Goal: Information Seeking & Learning: Learn about a topic

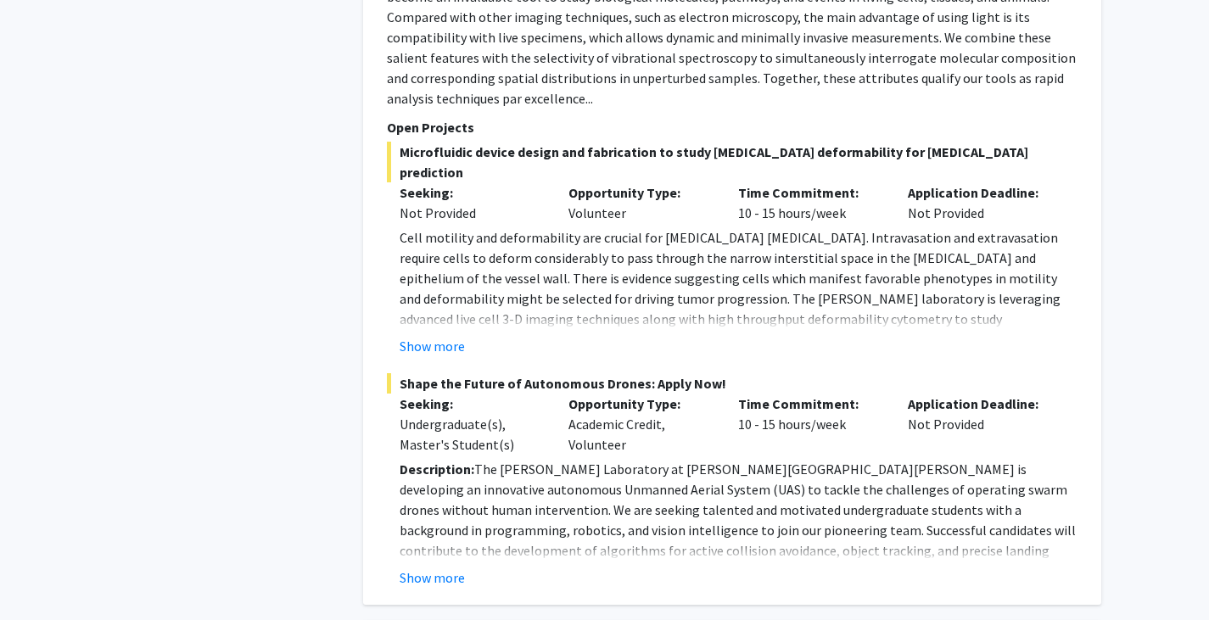
scroll to position [1497, 0]
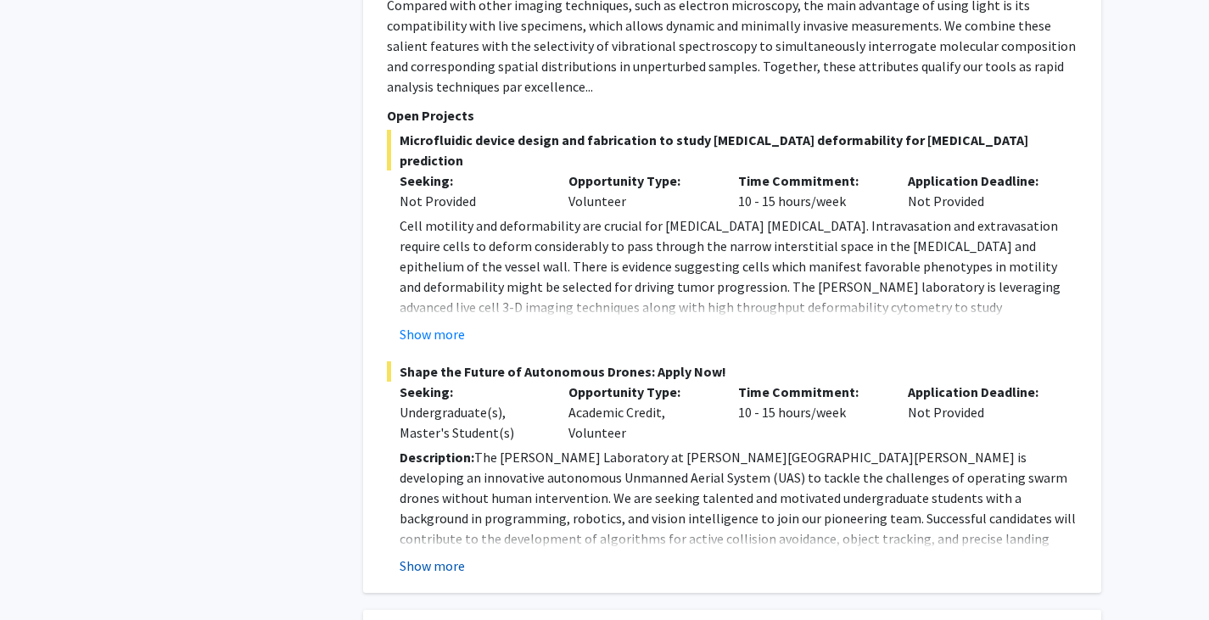
click at [447, 556] on button "Show more" at bounding box center [432, 566] width 65 height 20
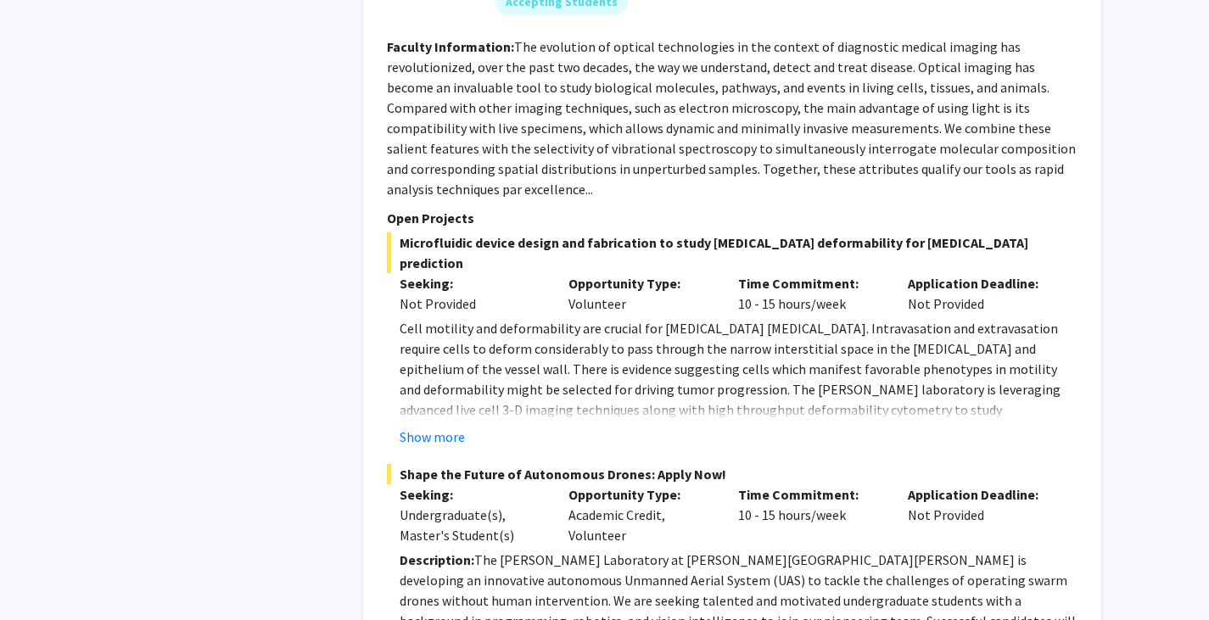
scroll to position [1391, 0]
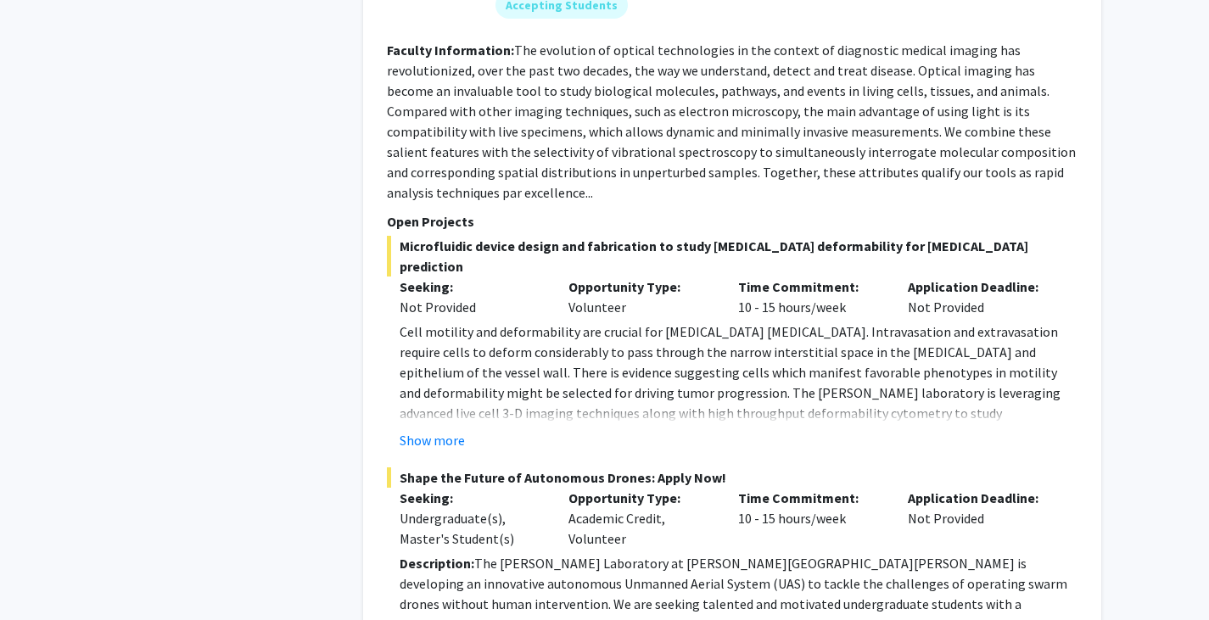
click at [429, 430] on button "Show more" at bounding box center [432, 440] width 65 height 20
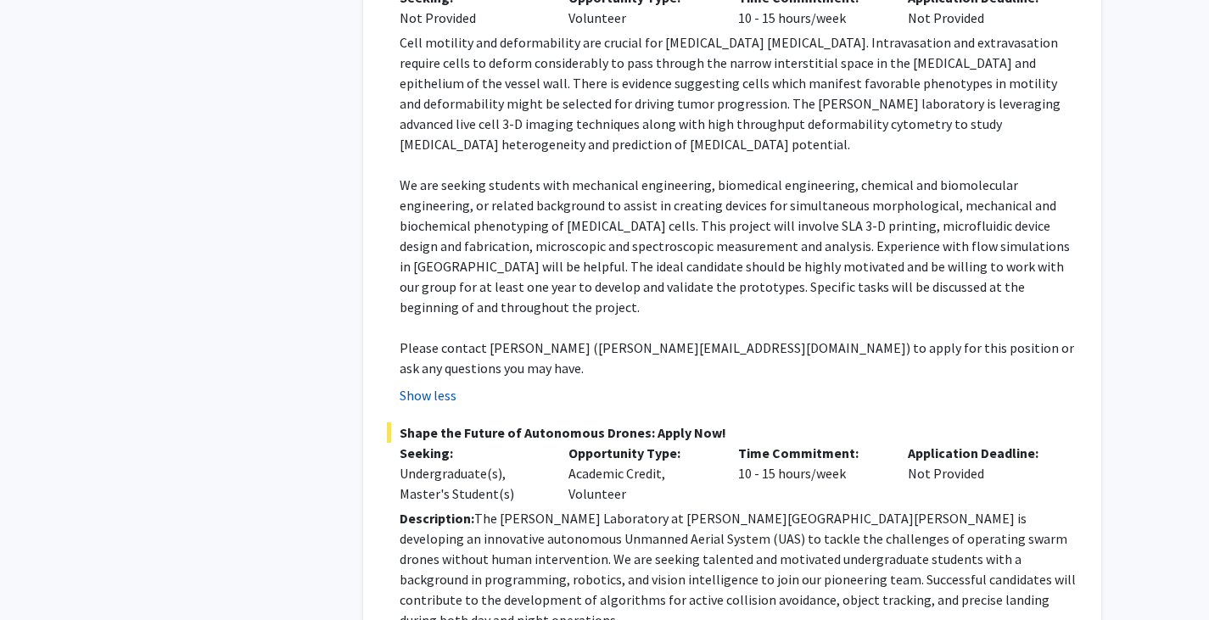
scroll to position [1679, 0]
click at [418, 386] on button "Show less" at bounding box center [428, 396] width 57 height 20
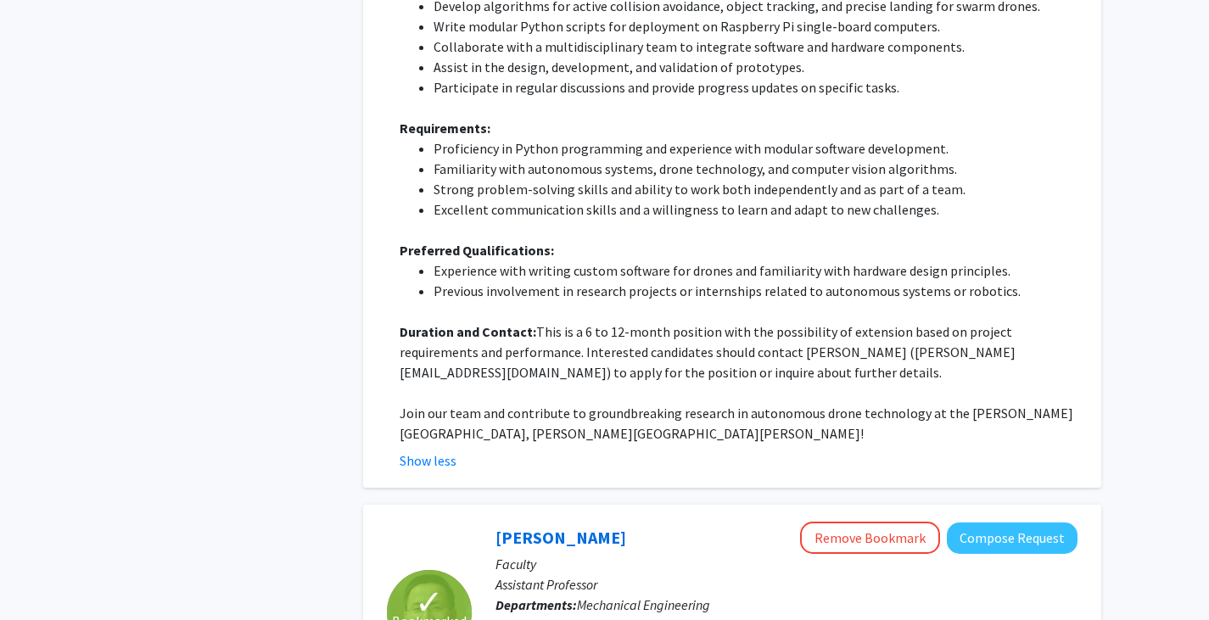
scroll to position [2112, 0]
click at [444, 450] on button "Show less" at bounding box center [428, 460] width 57 height 20
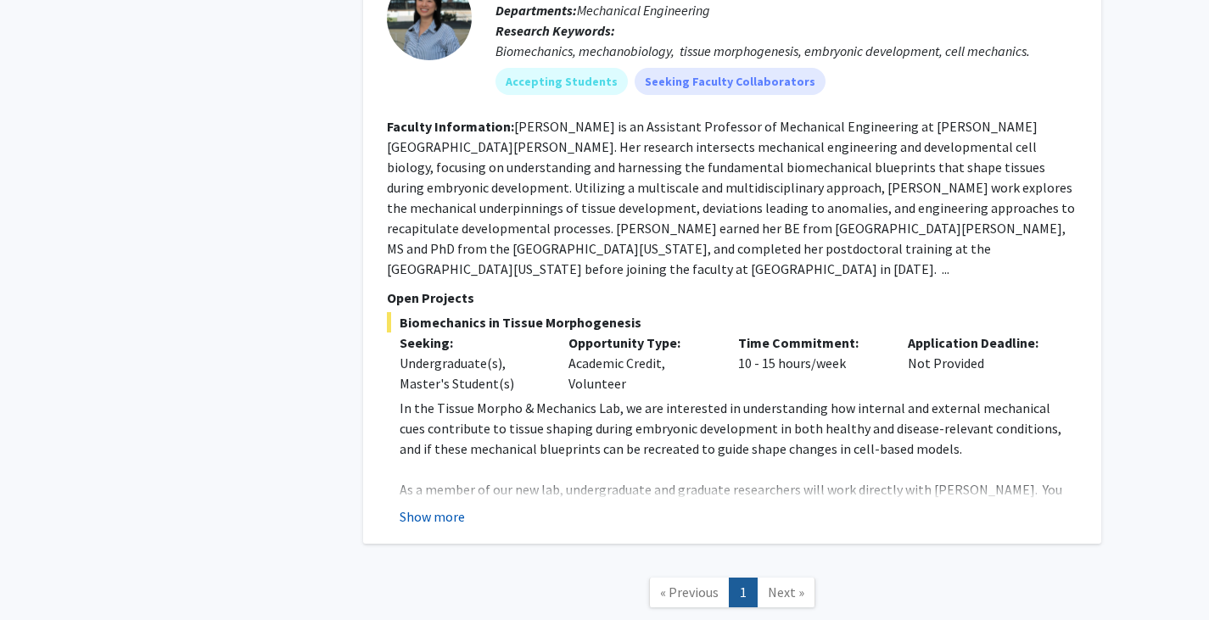
scroll to position [2801, 0]
click at [416, 506] on button "Show more" at bounding box center [432, 516] width 65 height 20
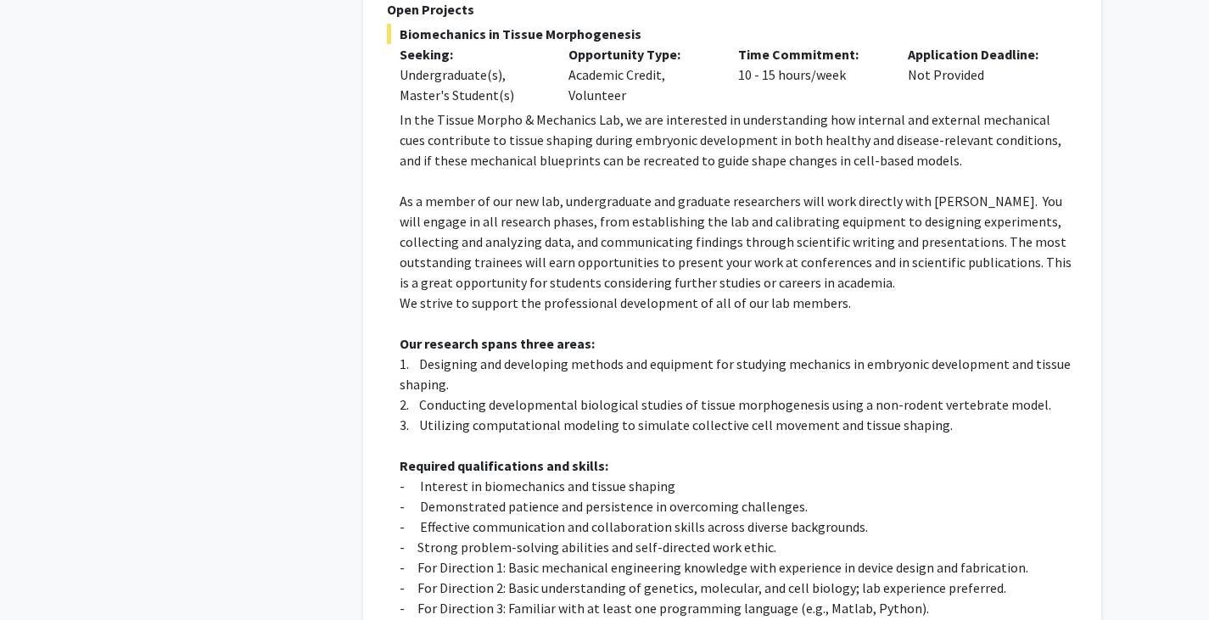
scroll to position [3089, 0]
click at [416, 516] on p "- Effective communication and collaboration skills across diverse backgrounds." at bounding box center [739, 526] width 678 height 20
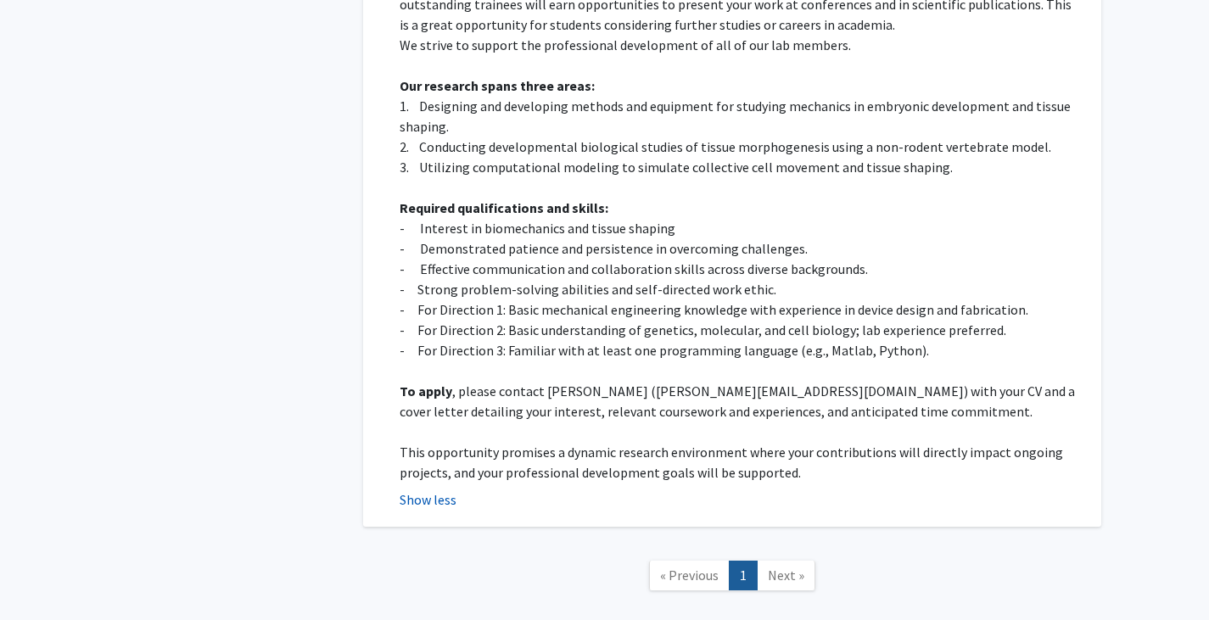
scroll to position [3344, 0]
click at [782, 568] on span "Next »" at bounding box center [786, 576] width 36 height 17
click at [785, 568] on span "Next »" at bounding box center [786, 576] width 36 height 17
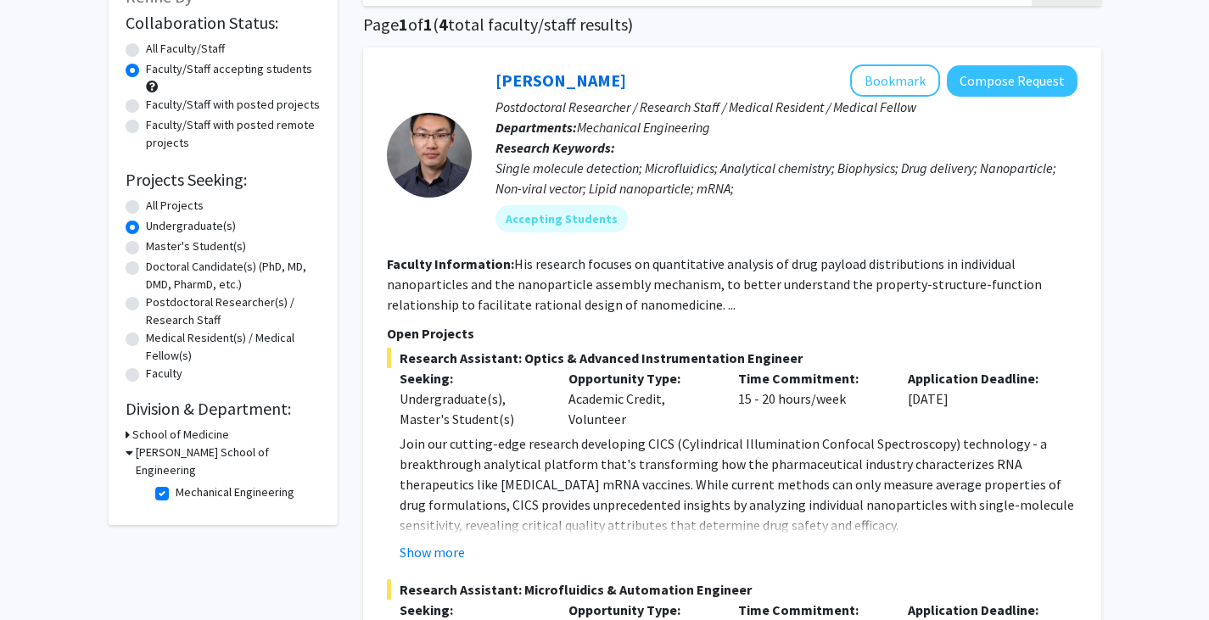
scroll to position [126, 0]
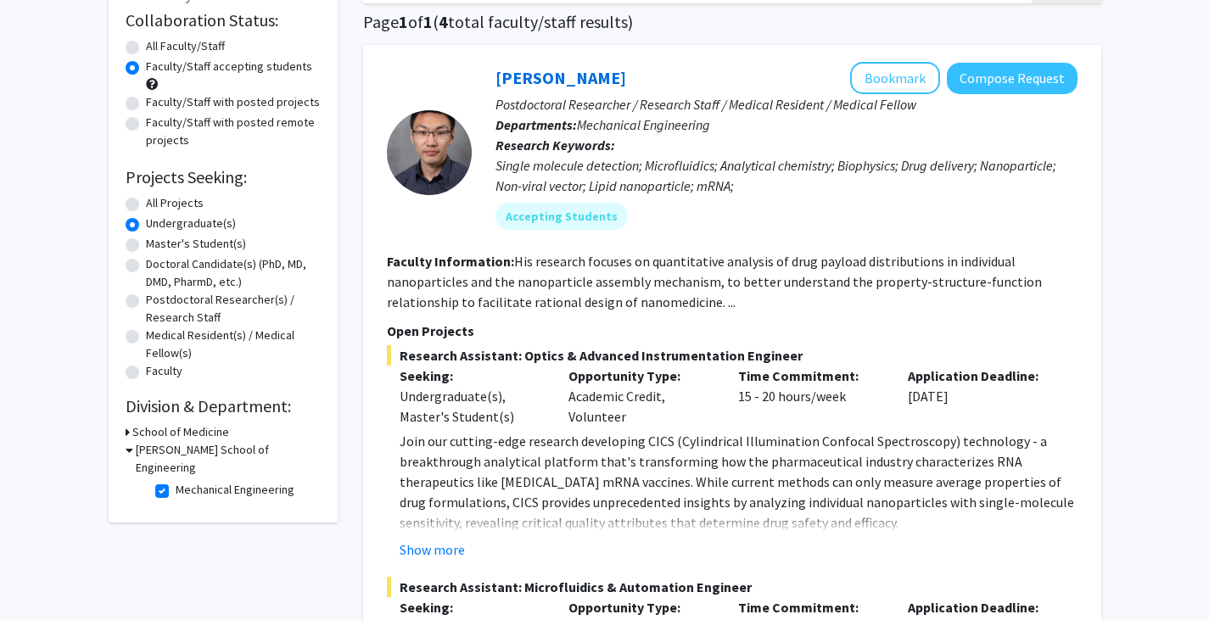
click at [133, 451] on div "[PERSON_NAME] School of Engineering" at bounding box center [223, 459] width 195 height 36
click at [126, 449] on icon at bounding box center [130, 450] width 8 height 18
click at [133, 450] on h3 "[PERSON_NAME] School of Engineering" at bounding box center [226, 459] width 188 height 36
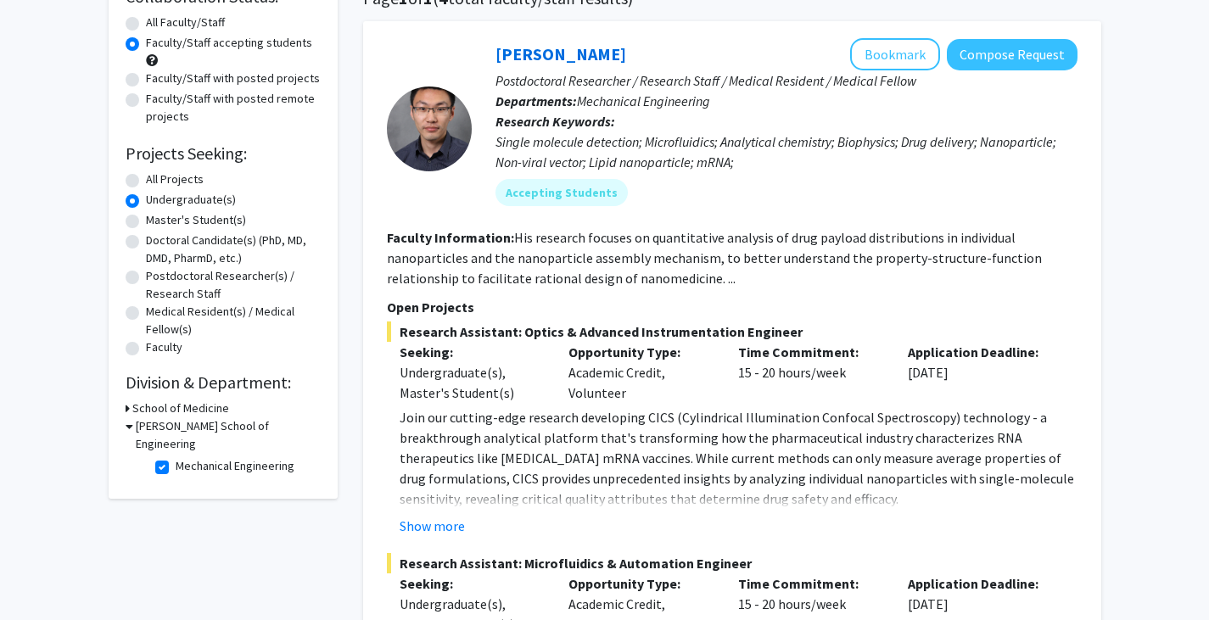
scroll to position [151, 0]
click at [131, 402] on div "School of Medicine" at bounding box center [223, 408] width 195 height 18
click at [129, 409] on div "School of Medicine" at bounding box center [223, 408] width 195 height 18
click at [141, 407] on h3 "School of Medicine" at bounding box center [180, 408] width 97 height 18
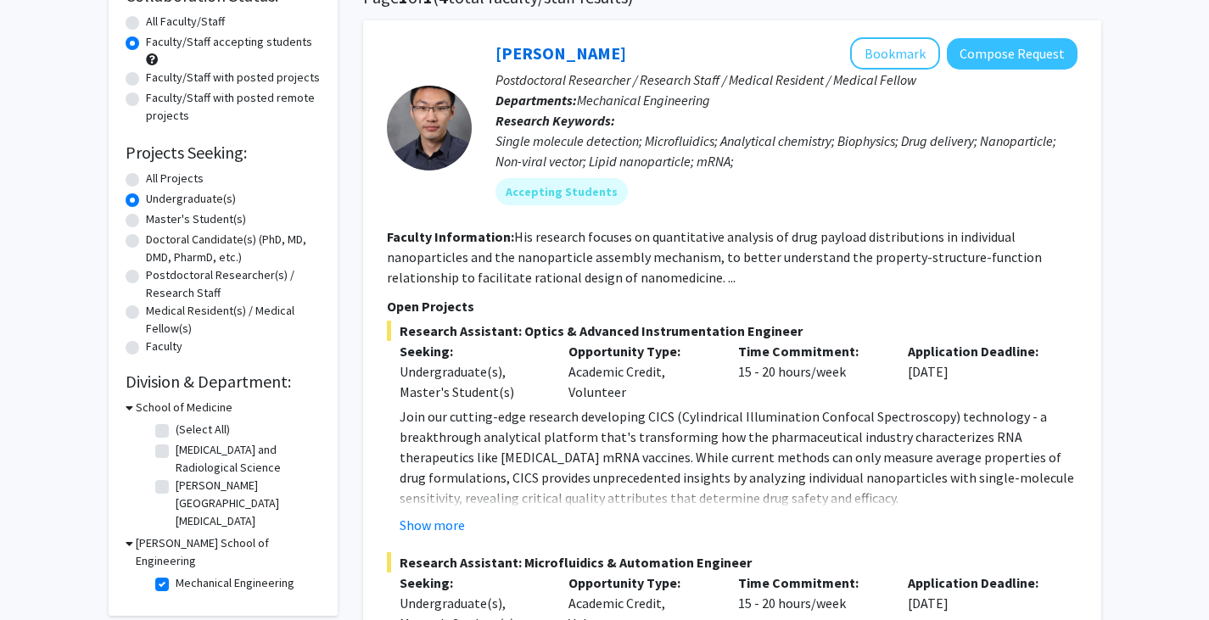
click at [176, 428] on label "(Select All)" at bounding box center [203, 430] width 54 height 18
click at [176, 428] on input "(Select All)" at bounding box center [181, 426] width 11 height 11
checkbox input "true"
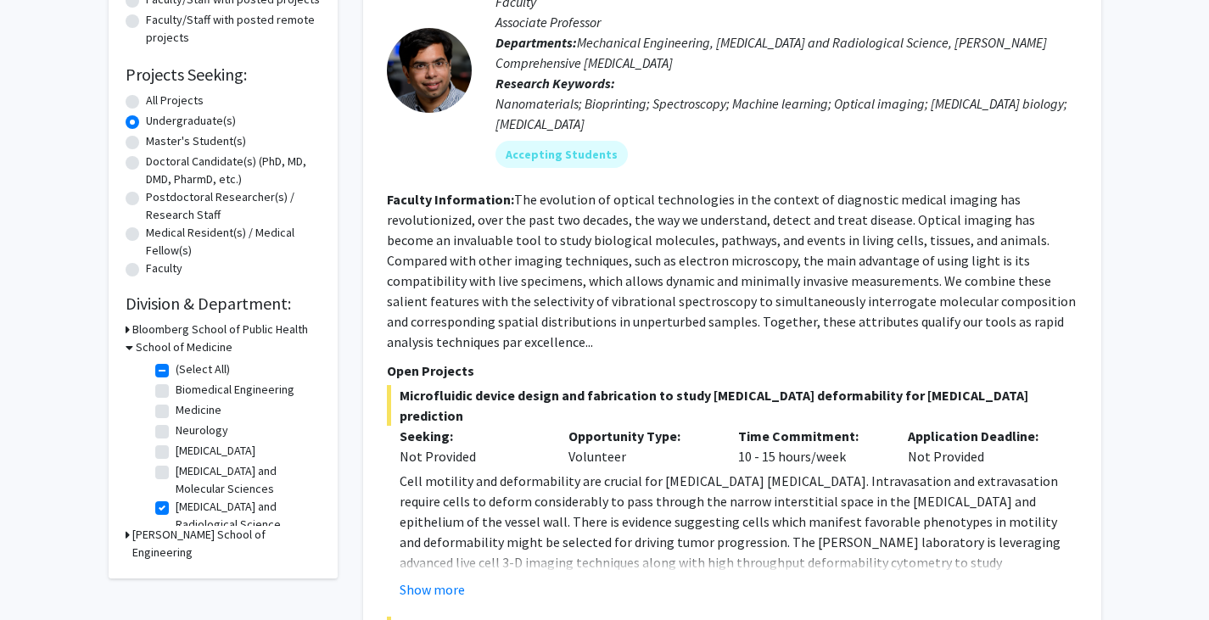
click at [176, 391] on label "Biomedical Engineering" at bounding box center [235, 390] width 119 height 18
click at [176, 391] on input "Biomedical Engineering" at bounding box center [181, 386] width 11 height 11
checkbox input "true"
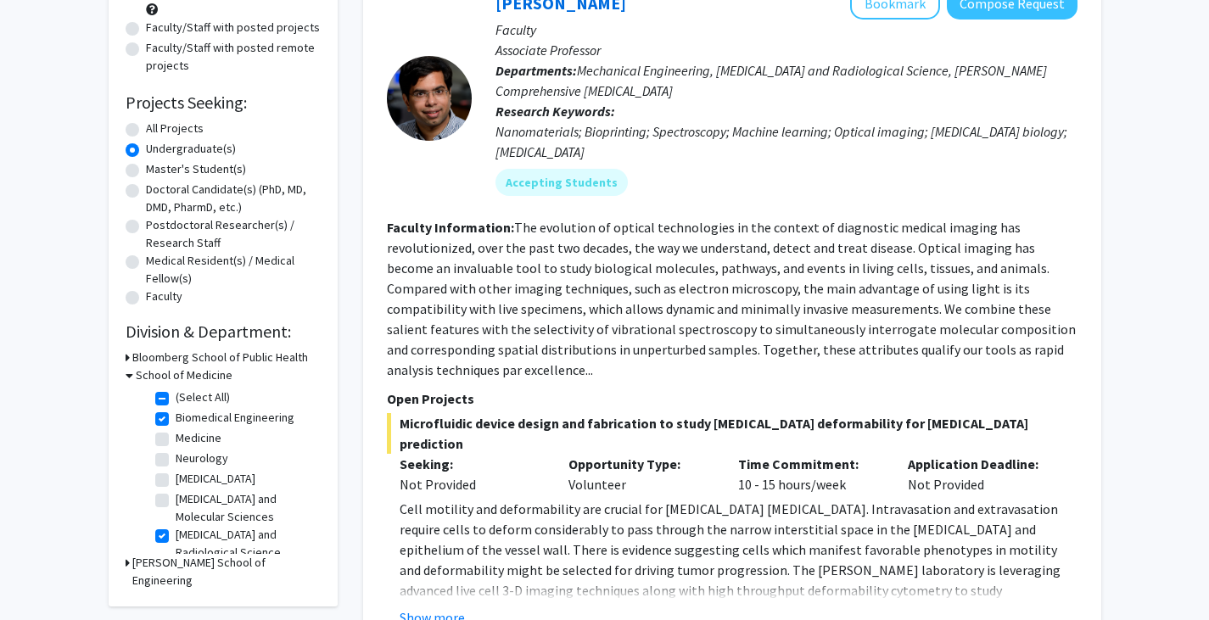
scroll to position [204, 0]
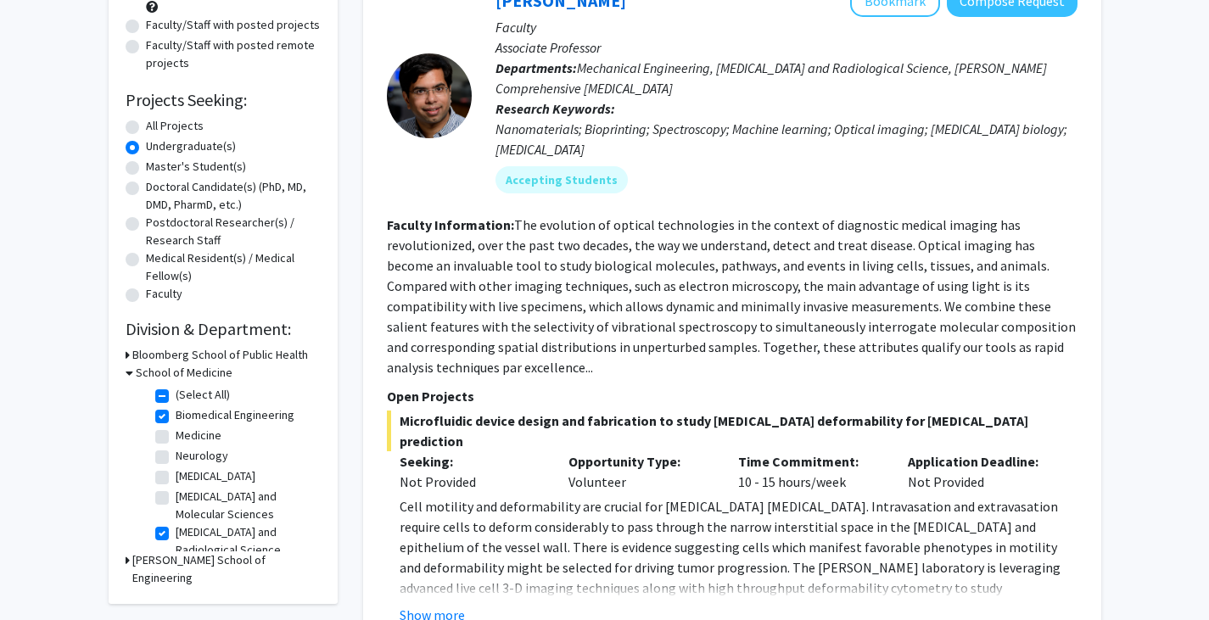
click at [176, 440] on label "Medicine" at bounding box center [199, 436] width 46 height 18
click at [176, 438] on input "Medicine" at bounding box center [181, 432] width 11 height 11
checkbox input "true"
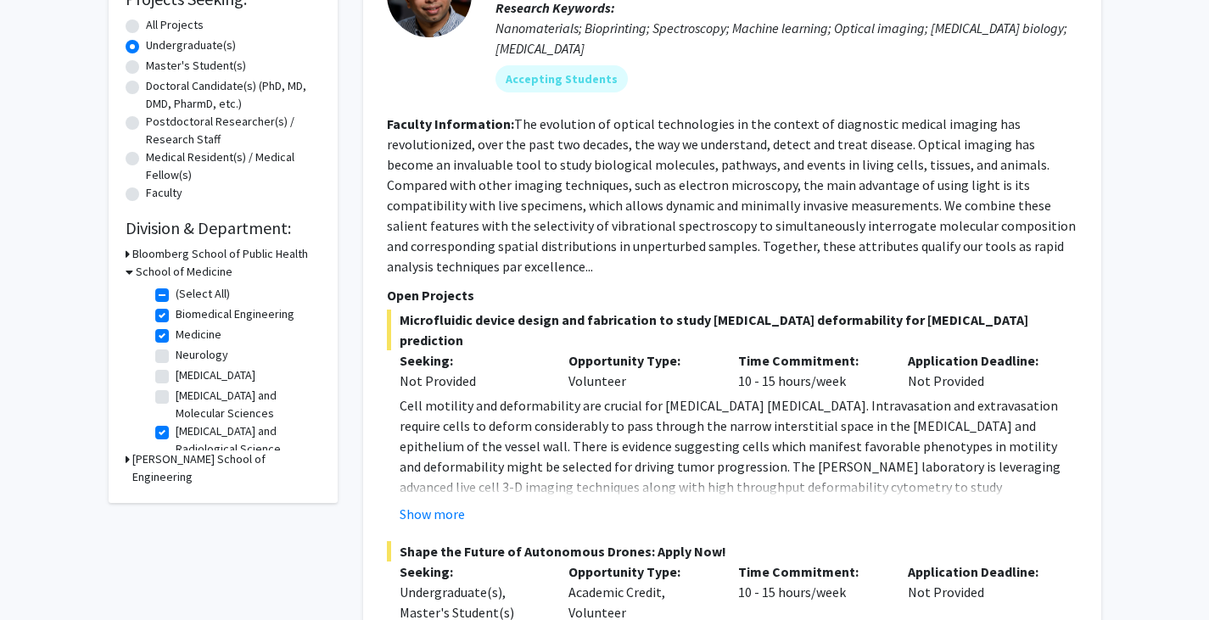
click at [176, 296] on label "(Select All)" at bounding box center [203, 294] width 54 height 18
click at [176, 296] on input "(Select All)" at bounding box center [181, 290] width 11 height 11
checkbox input "false"
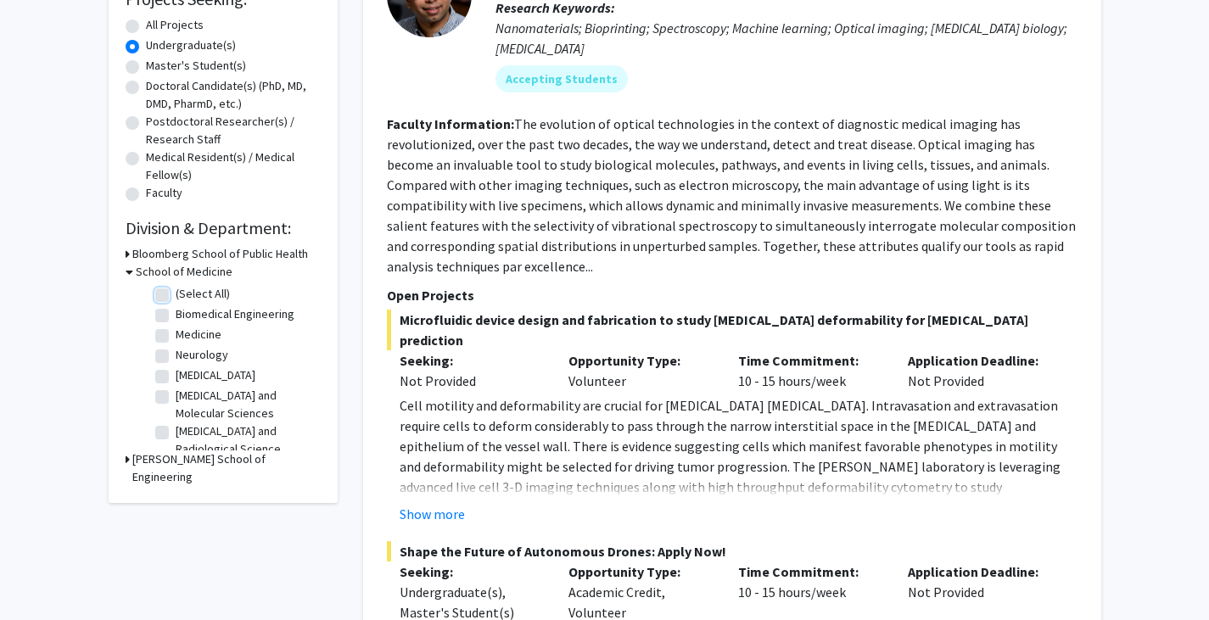
checkbox input "false"
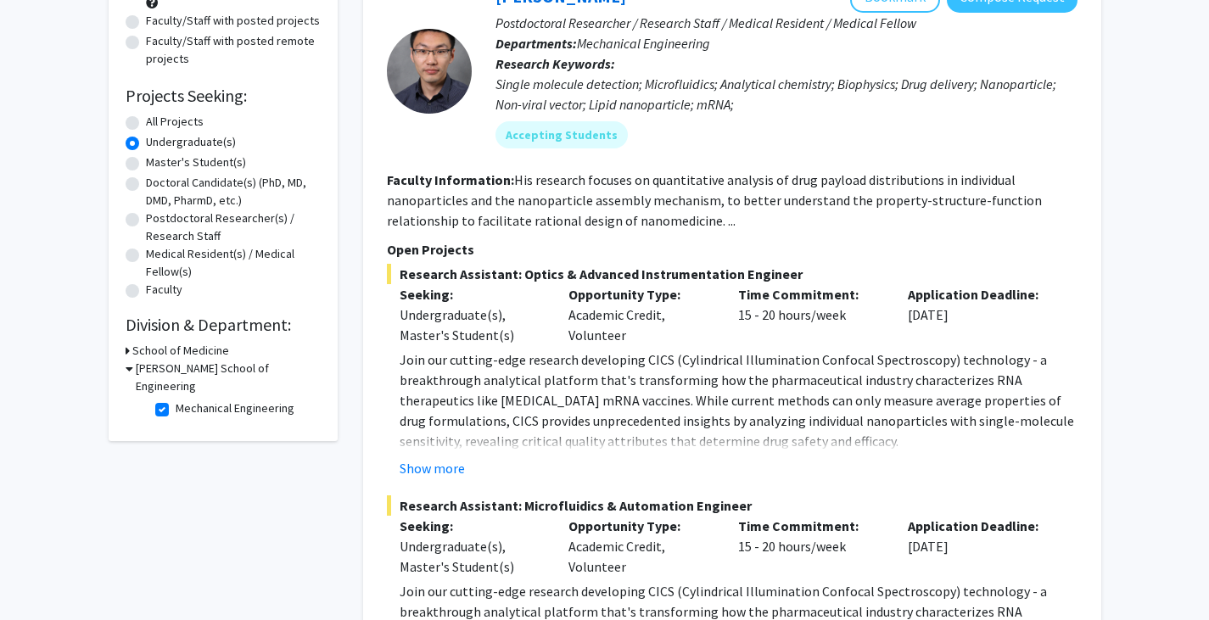
scroll to position [217, 0]
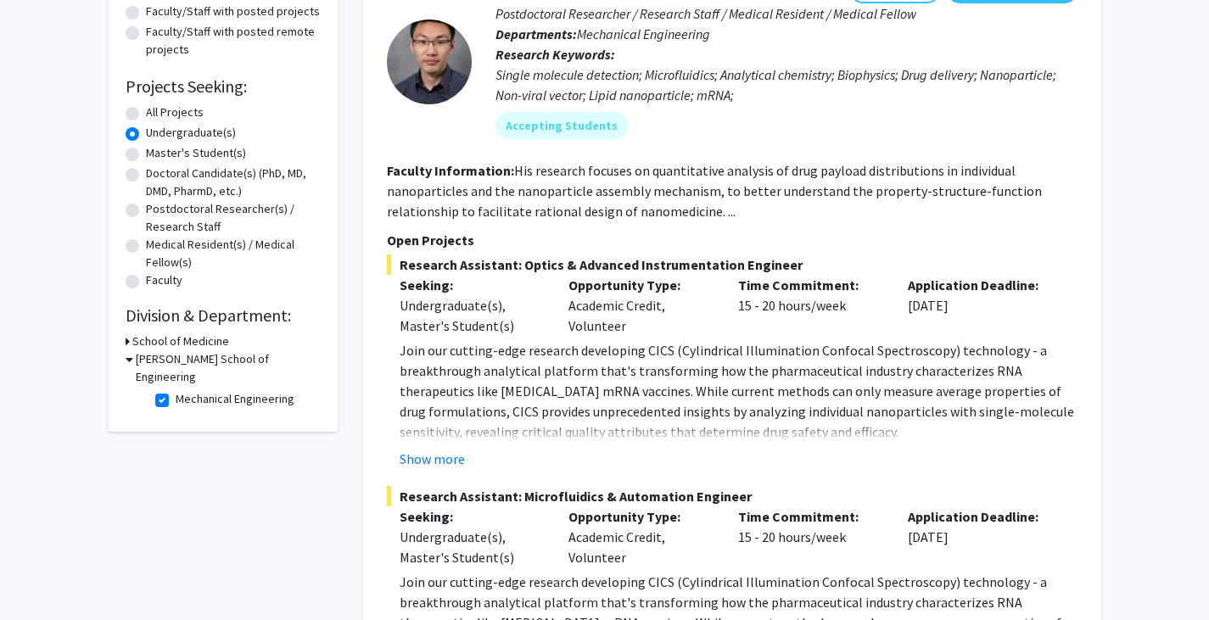
click at [141, 338] on h3 "School of Medicine" at bounding box center [180, 342] width 97 height 18
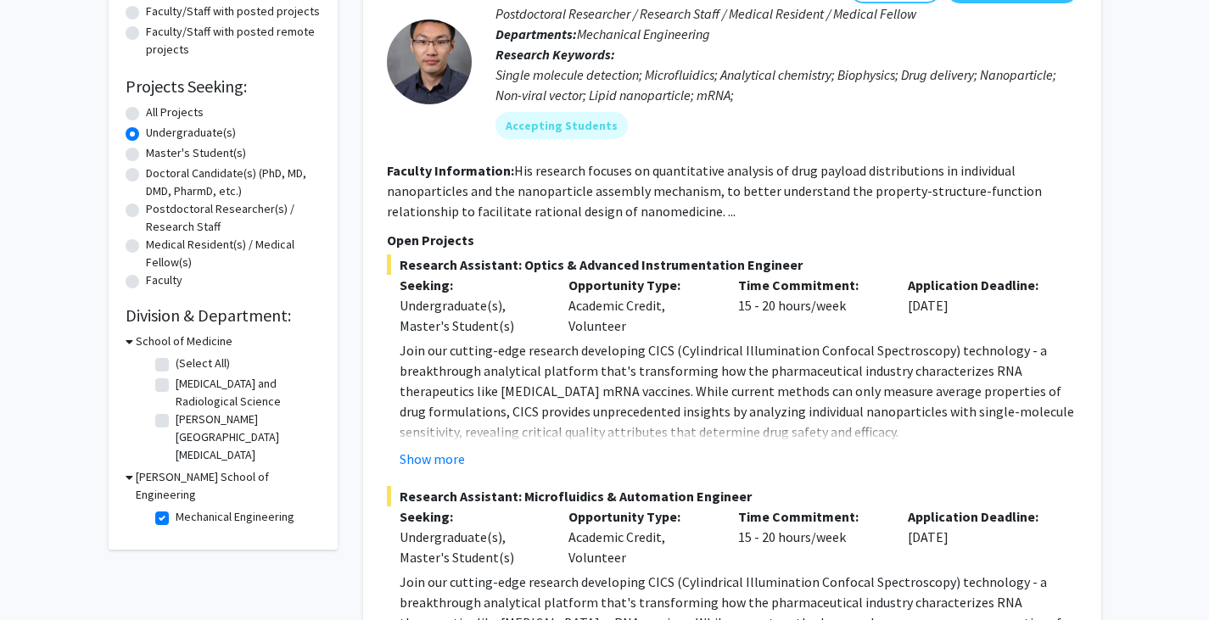
click at [176, 366] on label "(Select All)" at bounding box center [203, 364] width 54 height 18
click at [176, 366] on input "(Select All)" at bounding box center [181, 360] width 11 height 11
checkbox input "true"
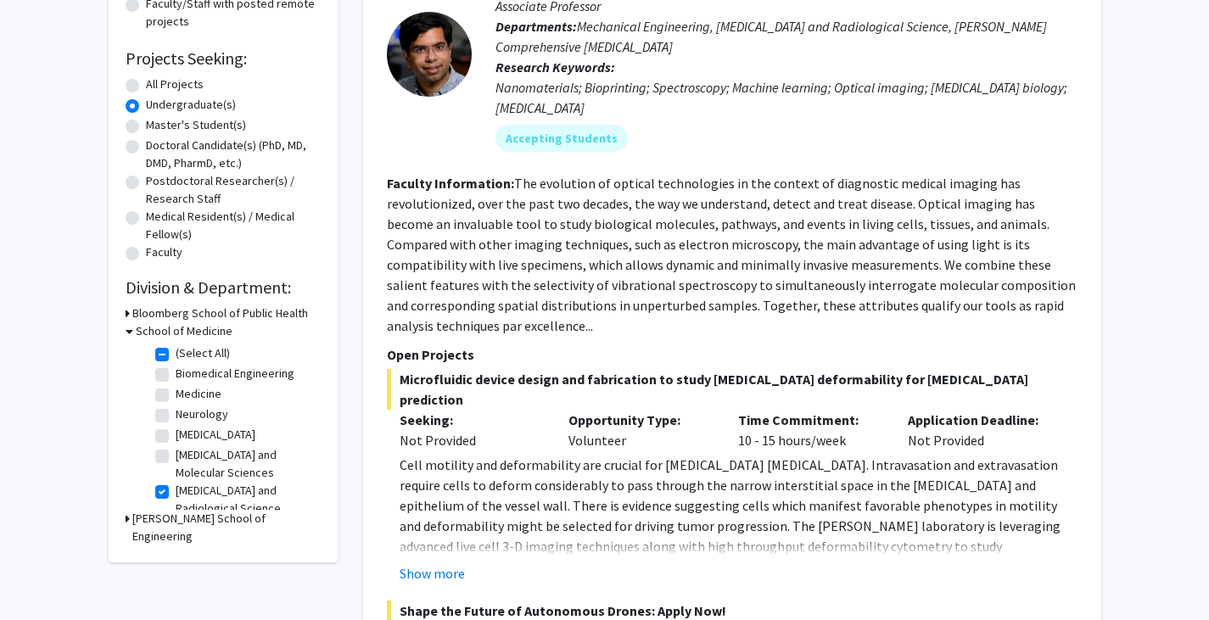
scroll to position [246, 0]
click at [176, 376] on label "Biomedical Engineering" at bounding box center [235, 373] width 119 height 18
click at [176, 375] on input "Biomedical Engineering" at bounding box center [181, 369] width 11 height 11
checkbox input "true"
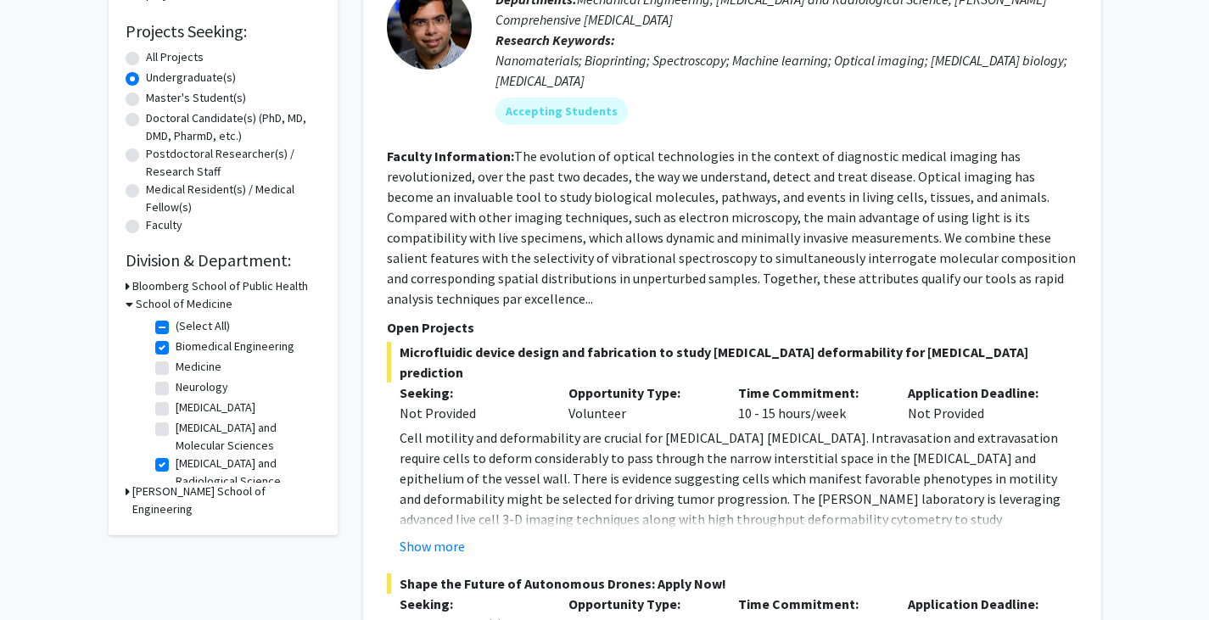
scroll to position [273, 0]
click at [176, 363] on label "Medicine" at bounding box center [199, 366] width 46 height 18
click at [176, 363] on input "Medicine" at bounding box center [181, 362] width 11 height 11
checkbox input "true"
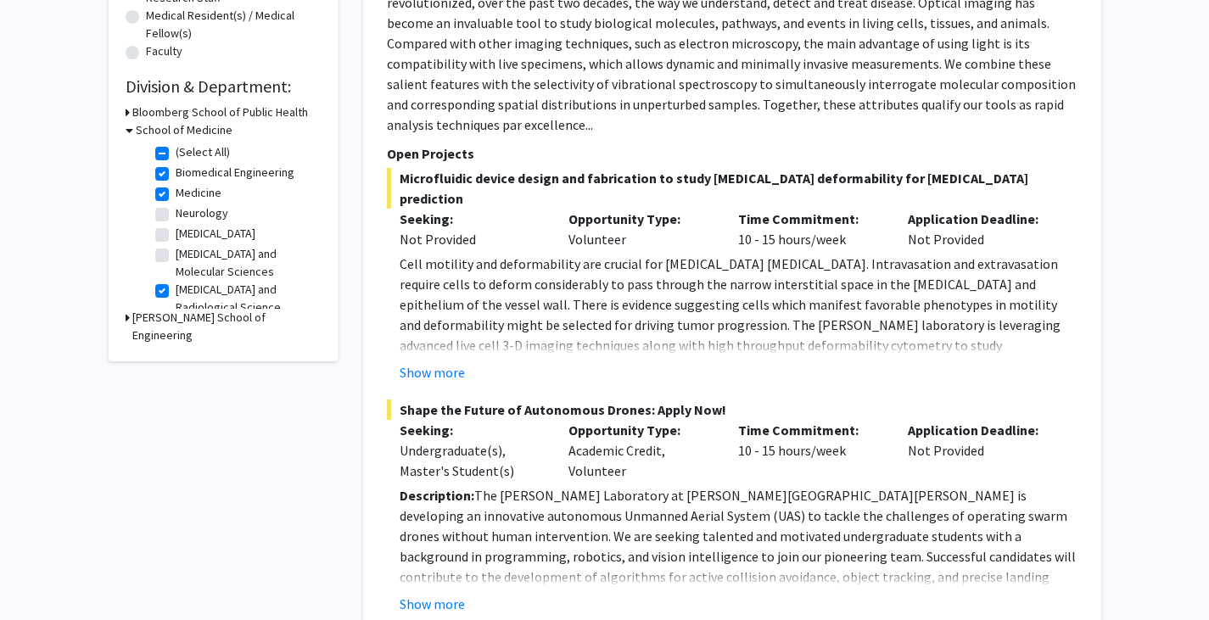
scroll to position [65, 0]
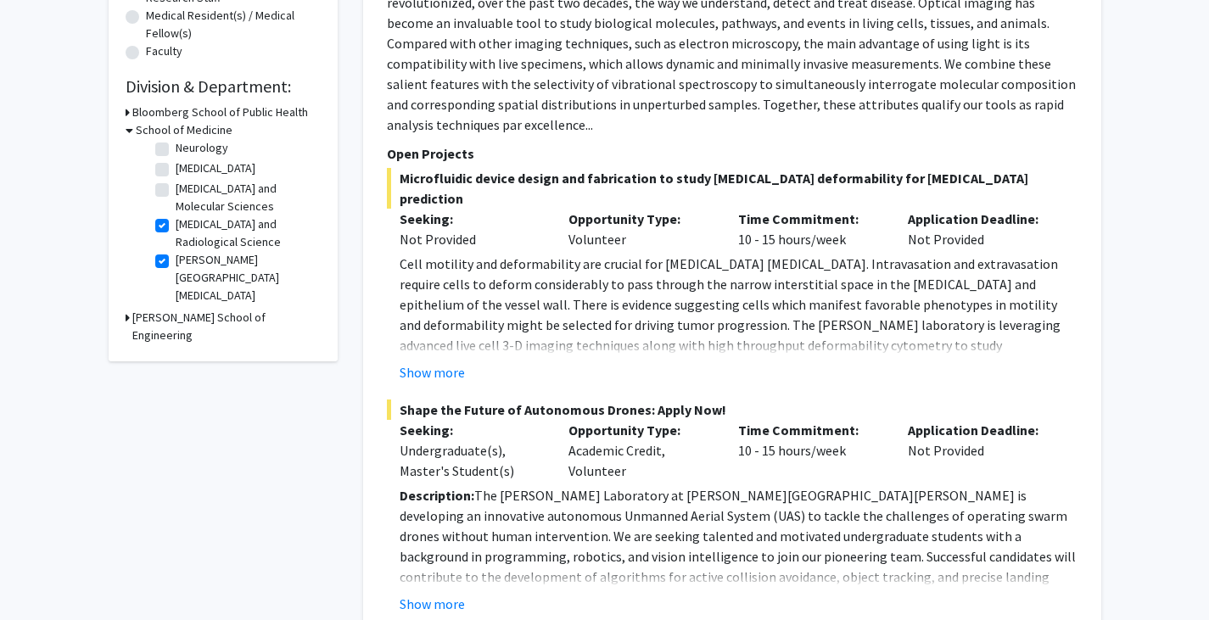
click at [171, 311] on h3 "[PERSON_NAME] School of Engineering" at bounding box center [226, 327] width 188 height 36
click at [176, 349] on label "Mechanical Engineering" at bounding box center [235, 358] width 119 height 18
click at [176, 349] on input "Mechanical Engineering" at bounding box center [181, 354] width 11 height 11
checkbox input "false"
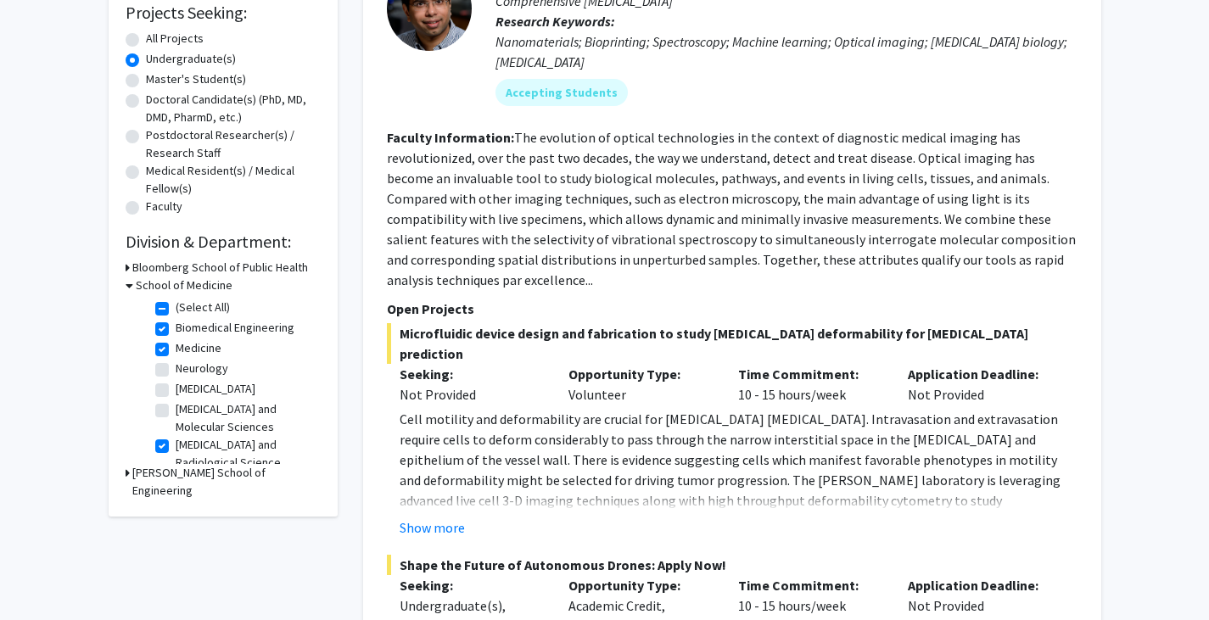
scroll to position [292, 0]
click at [176, 372] on label "Neurology" at bounding box center [202, 368] width 53 height 18
click at [176, 370] on input "Neurology" at bounding box center [181, 364] width 11 height 11
checkbox input "true"
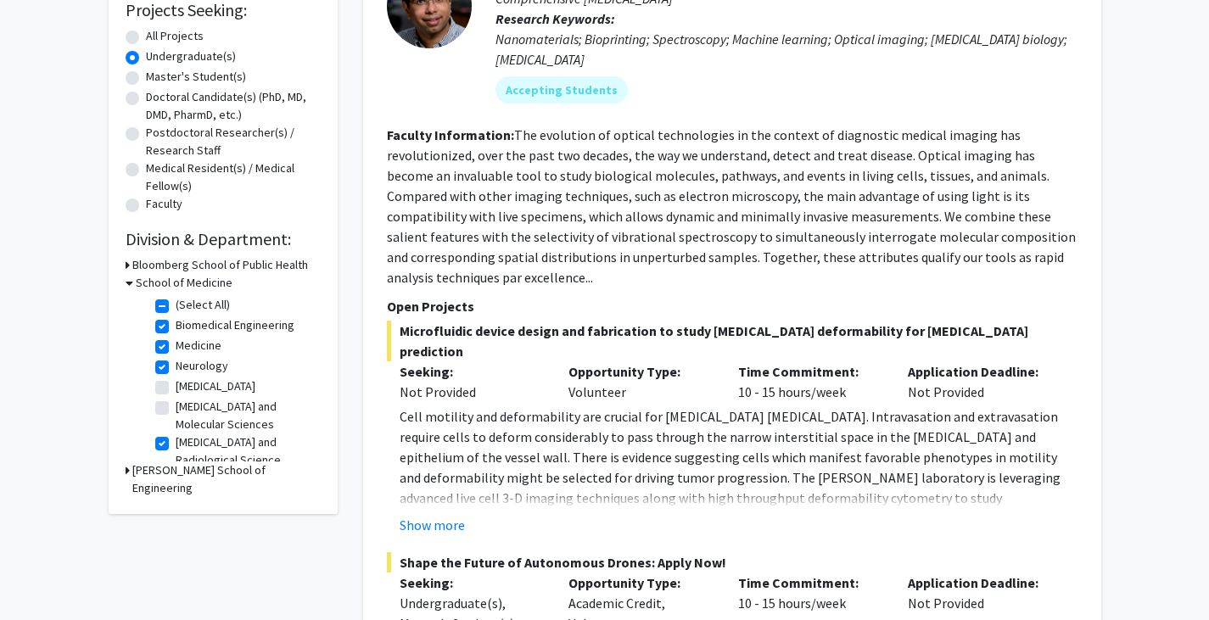
click at [176, 388] on label "[MEDICAL_DATA]" at bounding box center [216, 387] width 80 height 18
click at [176, 388] on input "[MEDICAL_DATA]" at bounding box center [181, 383] width 11 height 11
checkbox input "true"
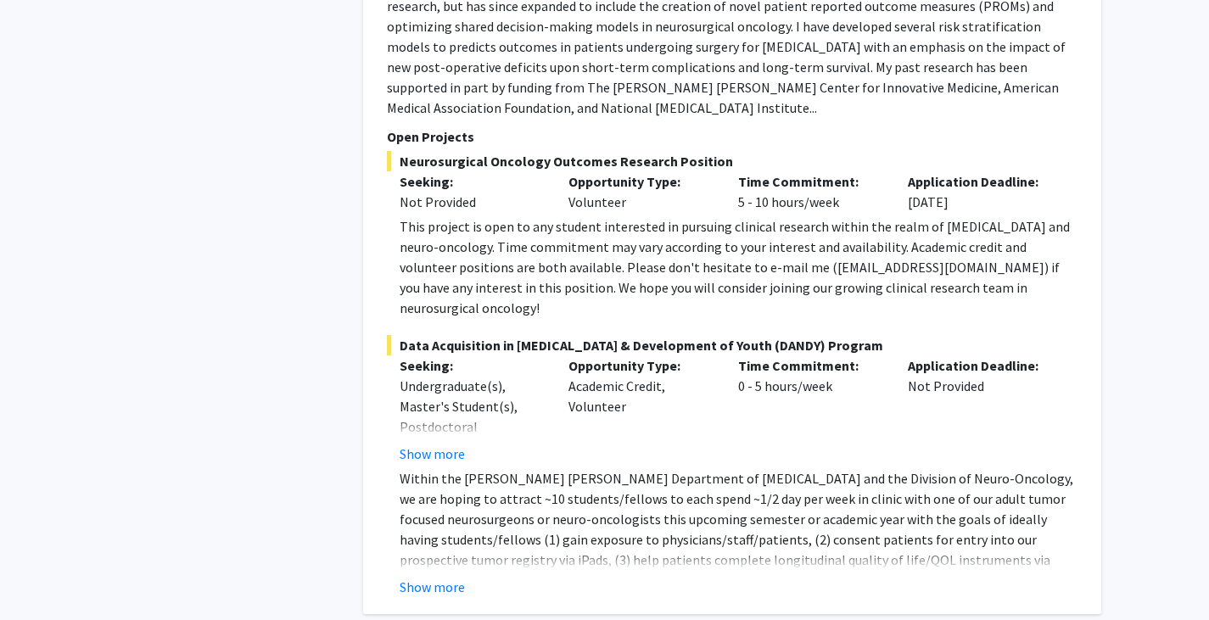
scroll to position [1444, 0]
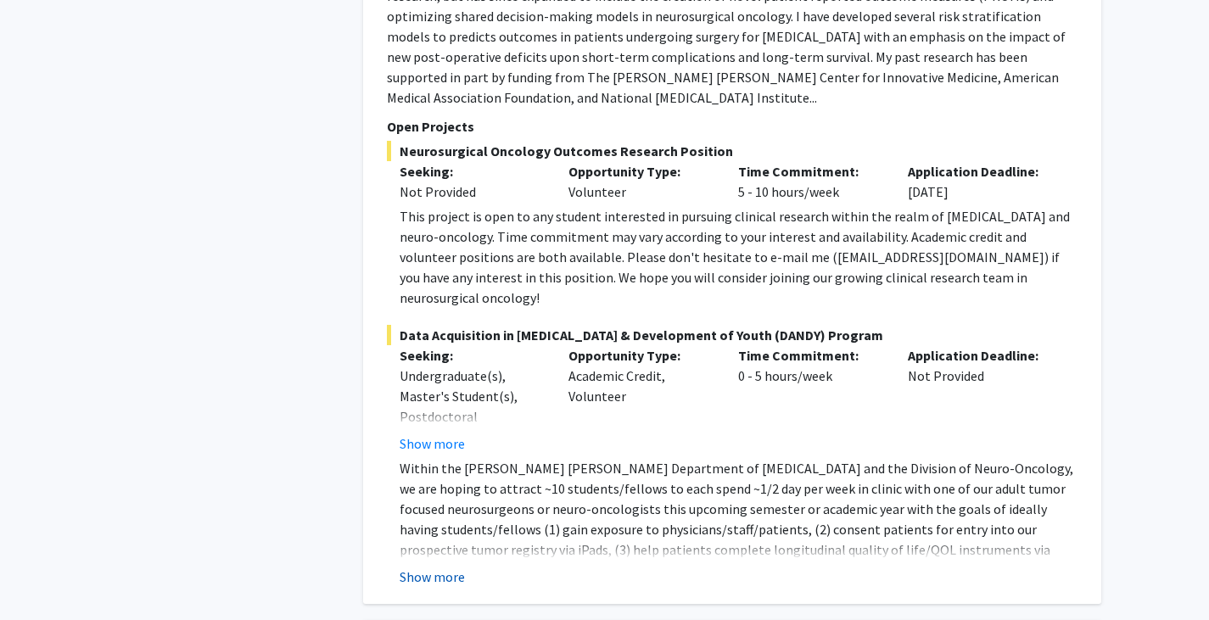
click at [439, 567] on button "Show more" at bounding box center [432, 577] width 65 height 20
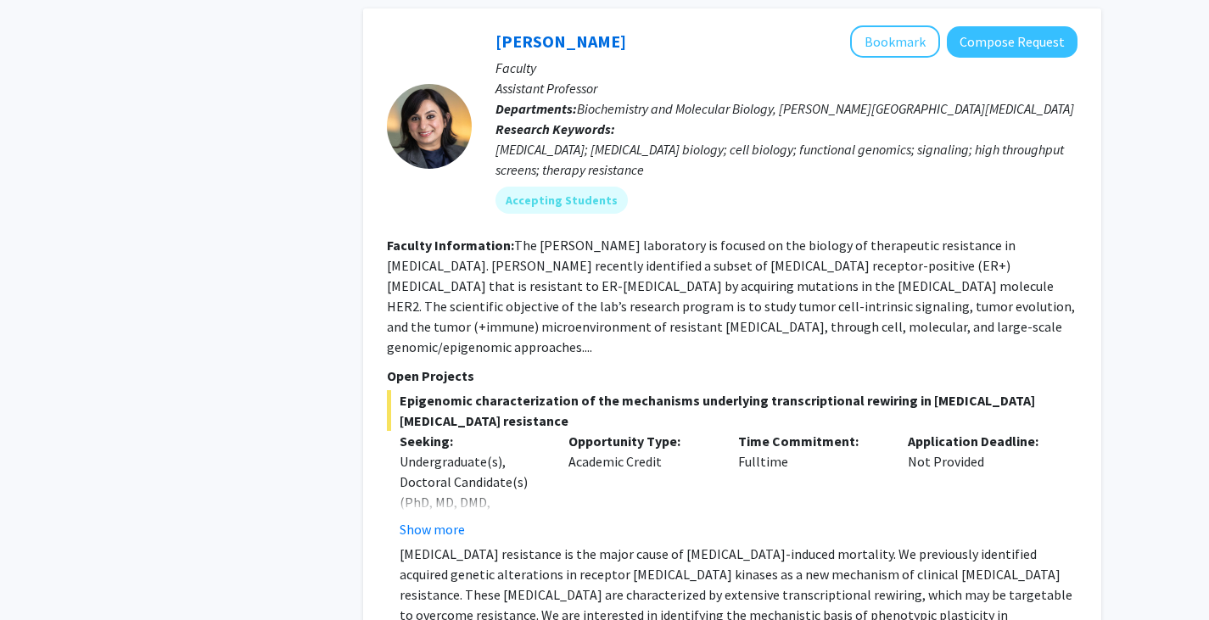
scroll to position [2269, 0]
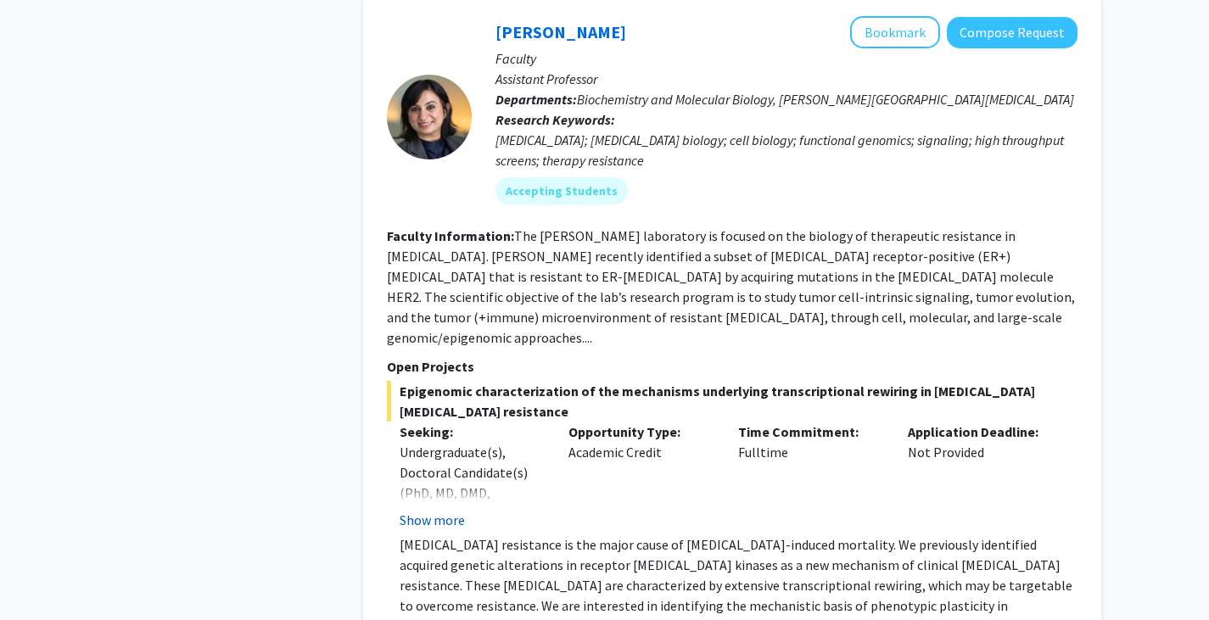
click at [430, 510] on button "Show more" at bounding box center [432, 520] width 65 height 20
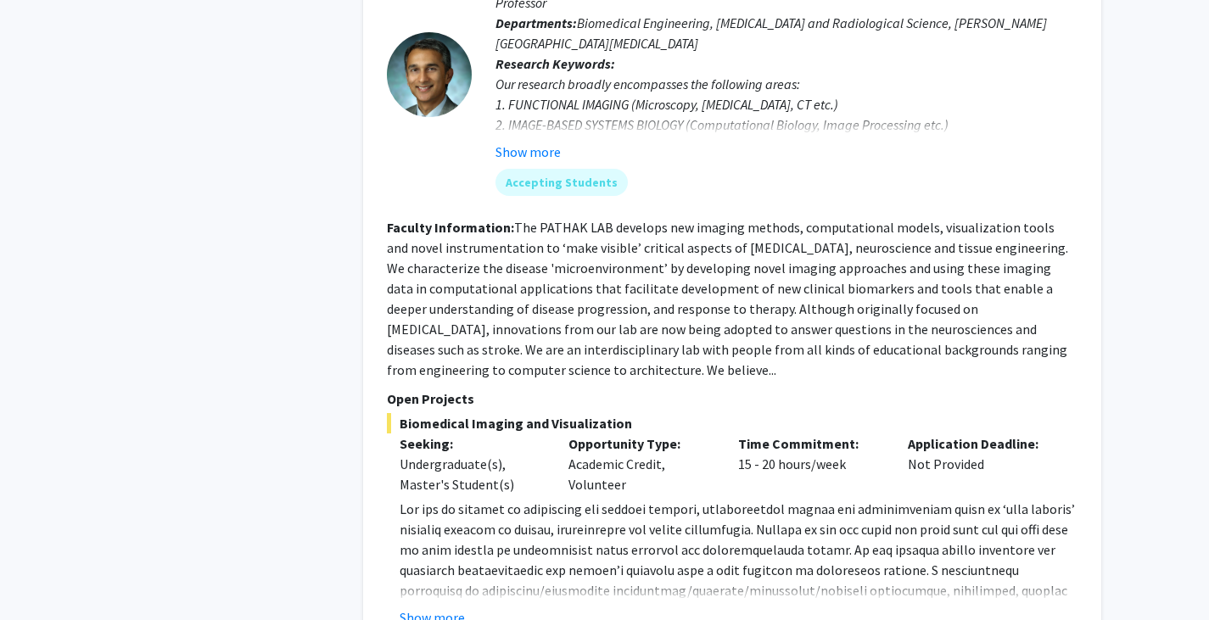
scroll to position [3140, 0]
click at [429, 607] on button "Show more" at bounding box center [432, 617] width 65 height 20
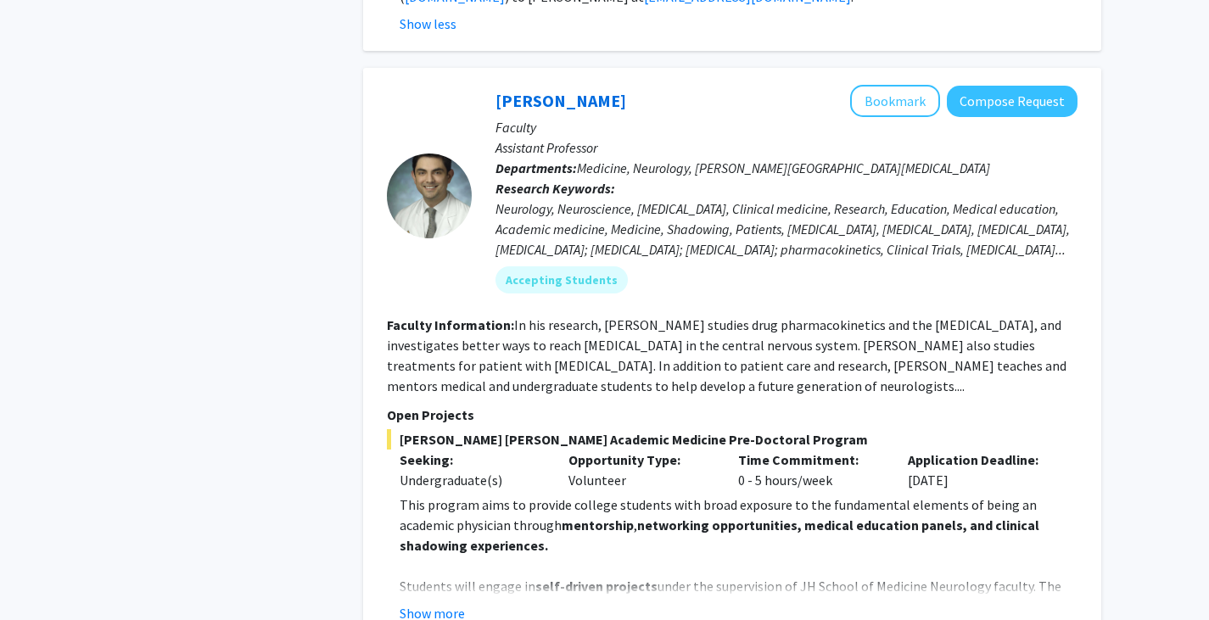
scroll to position [3843, 0]
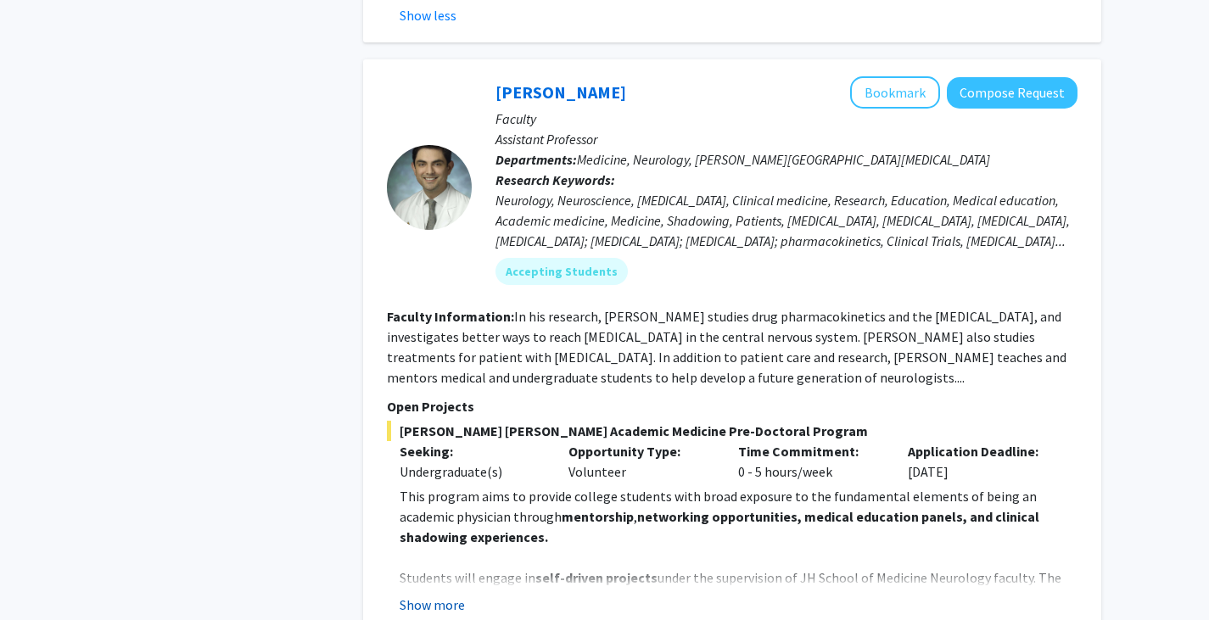
click at [437, 595] on button "Show more" at bounding box center [432, 605] width 65 height 20
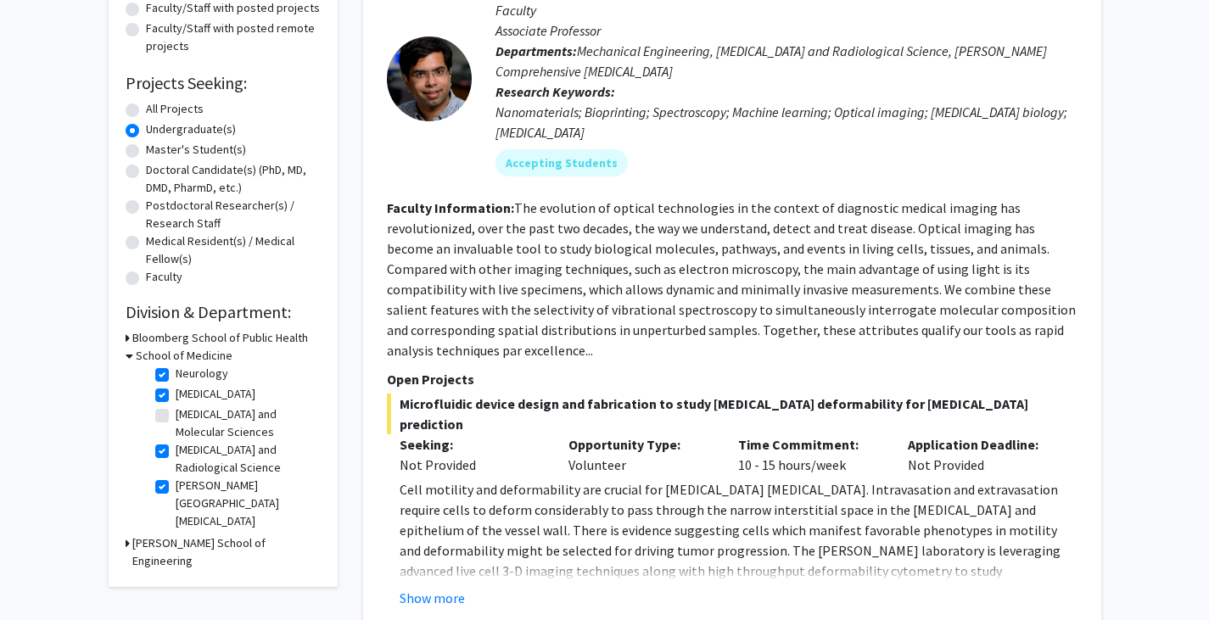
scroll to position [210, 0]
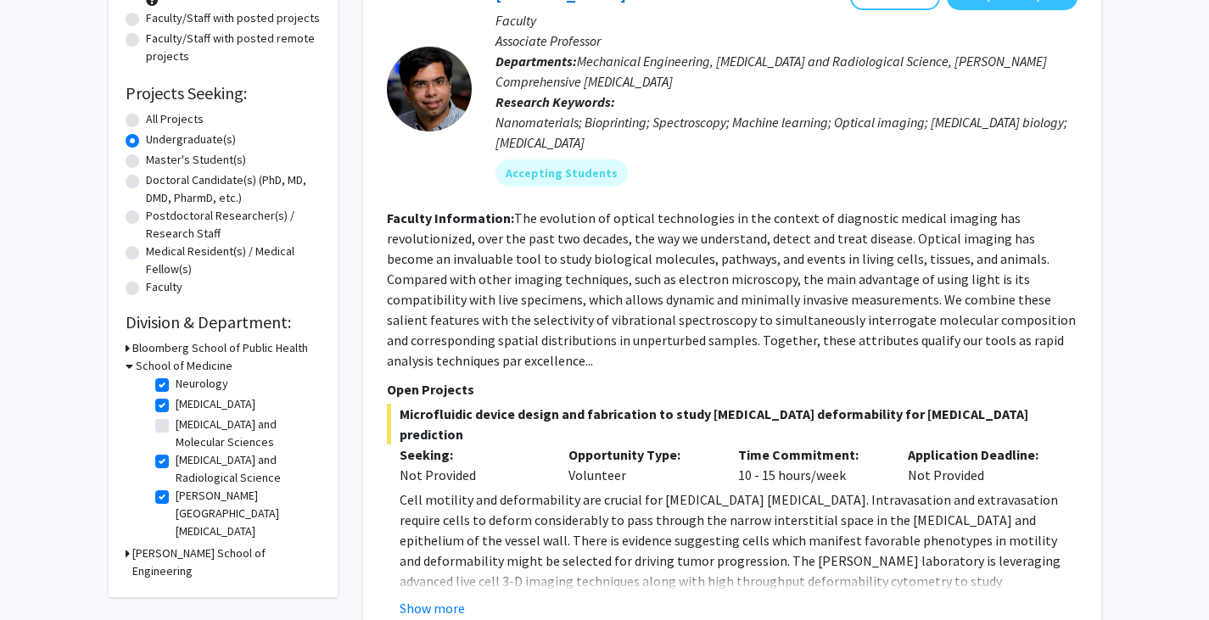
click at [209, 350] on h3 "Bloomberg School of Public Health" at bounding box center [220, 348] width 176 height 18
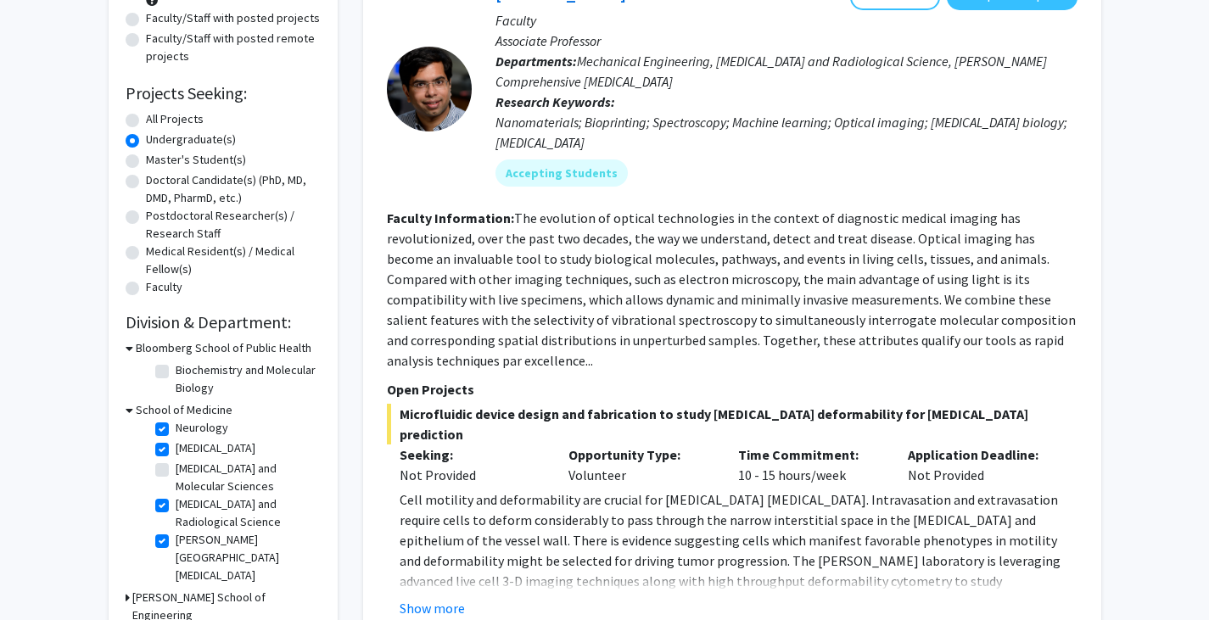
click at [176, 372] on label "Biochemistry and Molecular Biology" at bounding box center [246, 379] width 141 height 36
click at [176, 372] on input "Biochemistry and Molecular Biology" at bounding box center [181, 366] width 11 height 11
checkbox input "true"
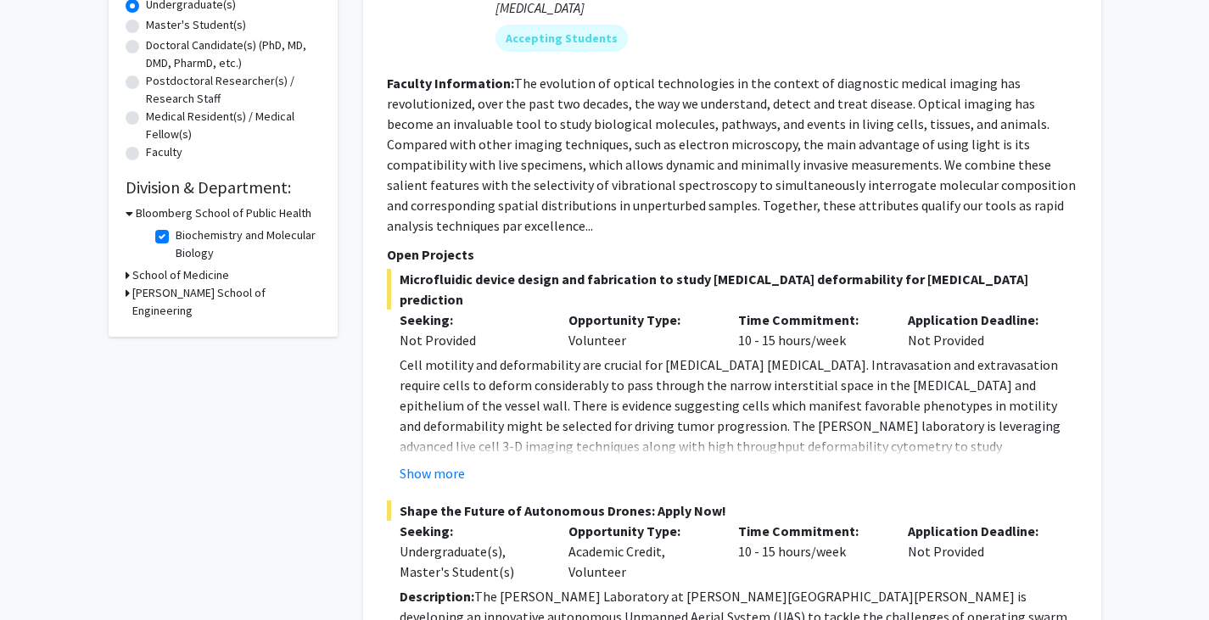
scroll to position [342, 0]
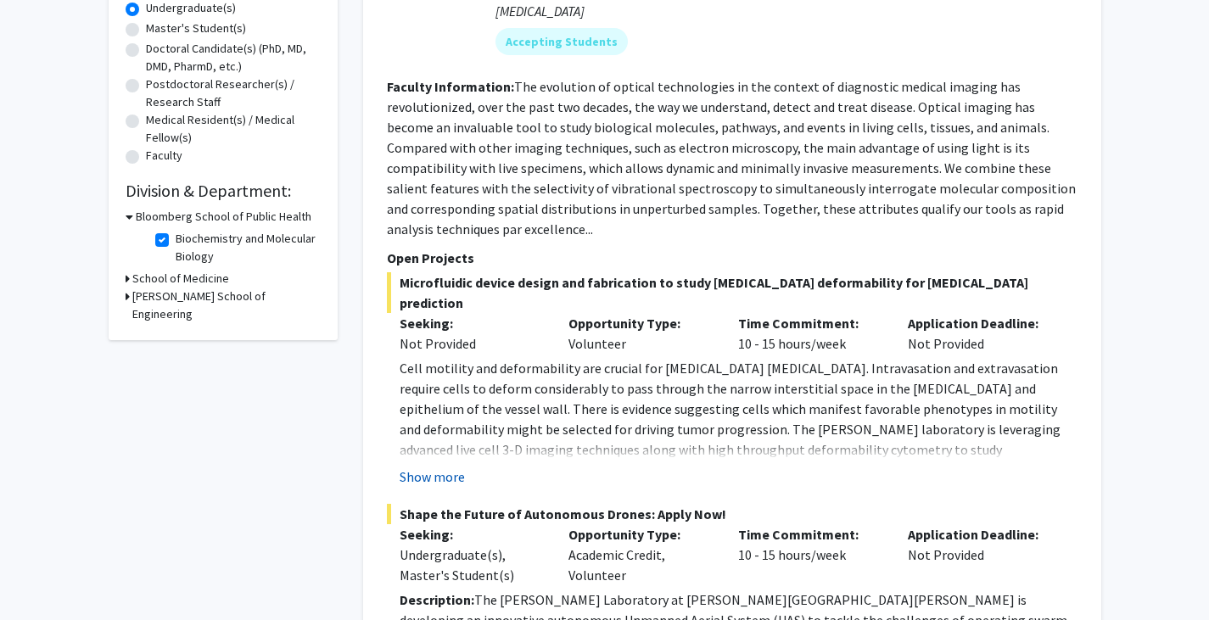
click at [426, 467] on button "Show more" at bounding box center [432, 477] width 65 height 20
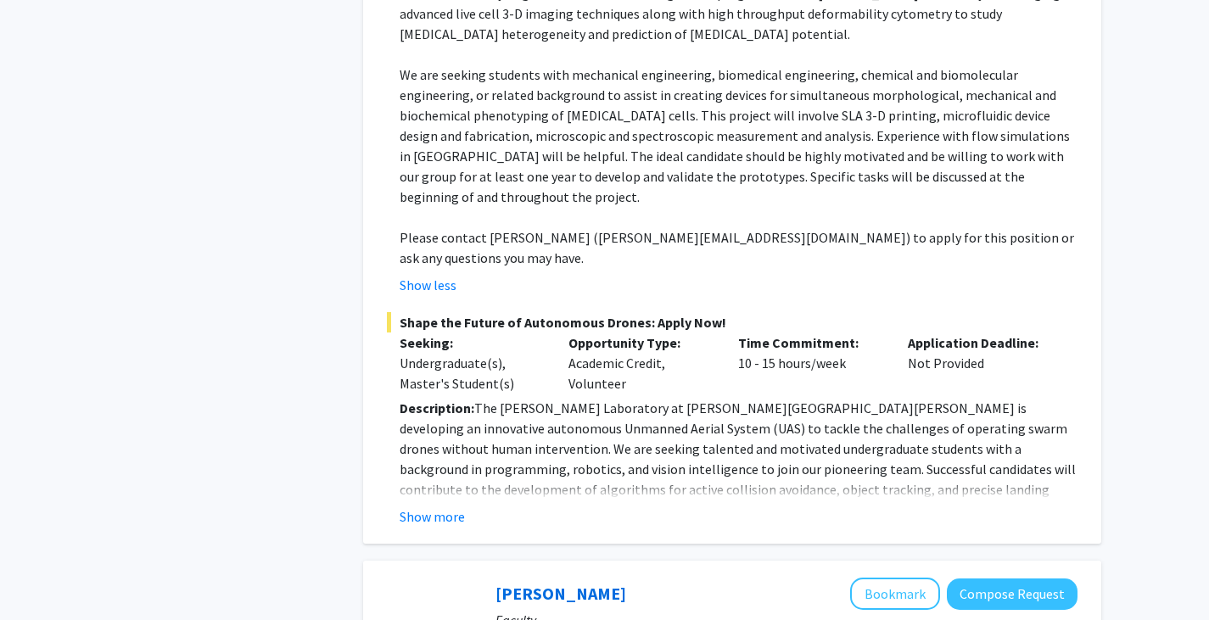
scroll to position [788, 0]
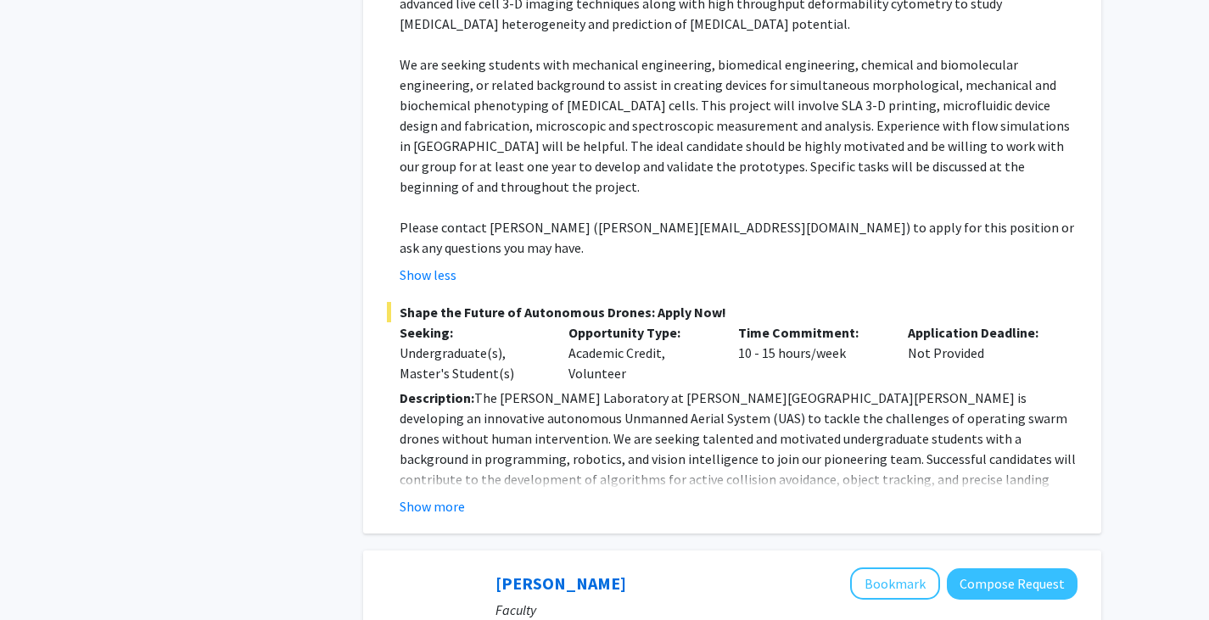
click at [431, 411] on fg-read-more "Description: The [PERSON_NAME] Laboratory at [PERSON_NAME][GEOGRAPHIC_DATA][PER…" at bounding box center [732, 452] width 691 height 129
click at [436, 496] on button "Show more" at bounding box center [432, 506] width 65 height 20
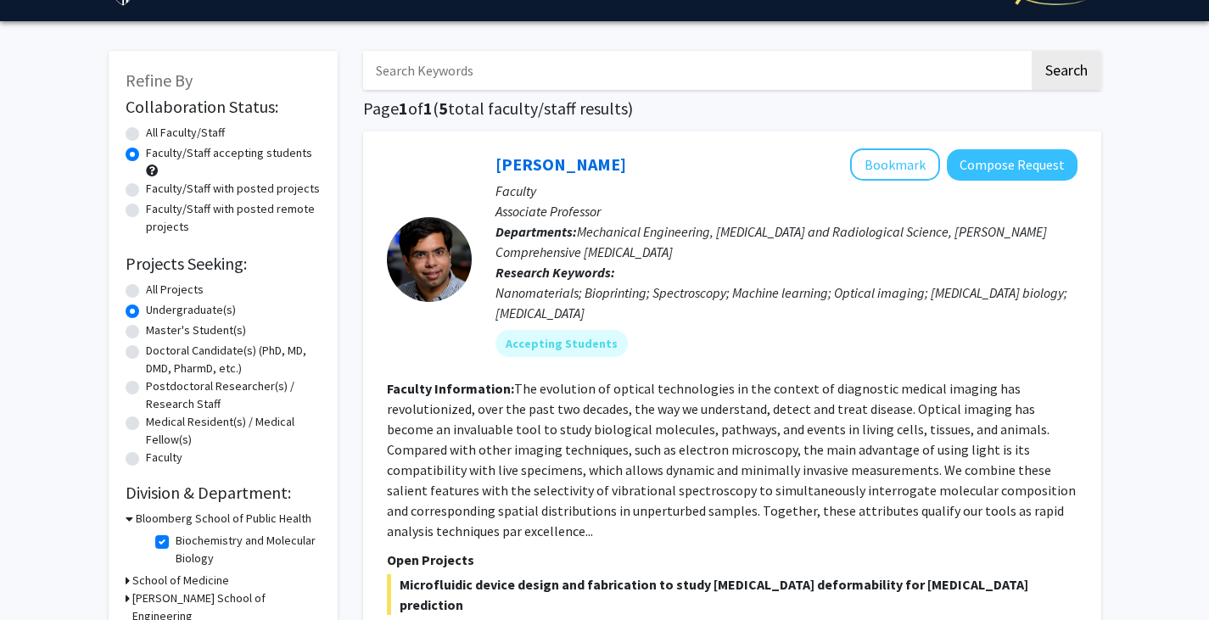
scroll to position [0, 0]
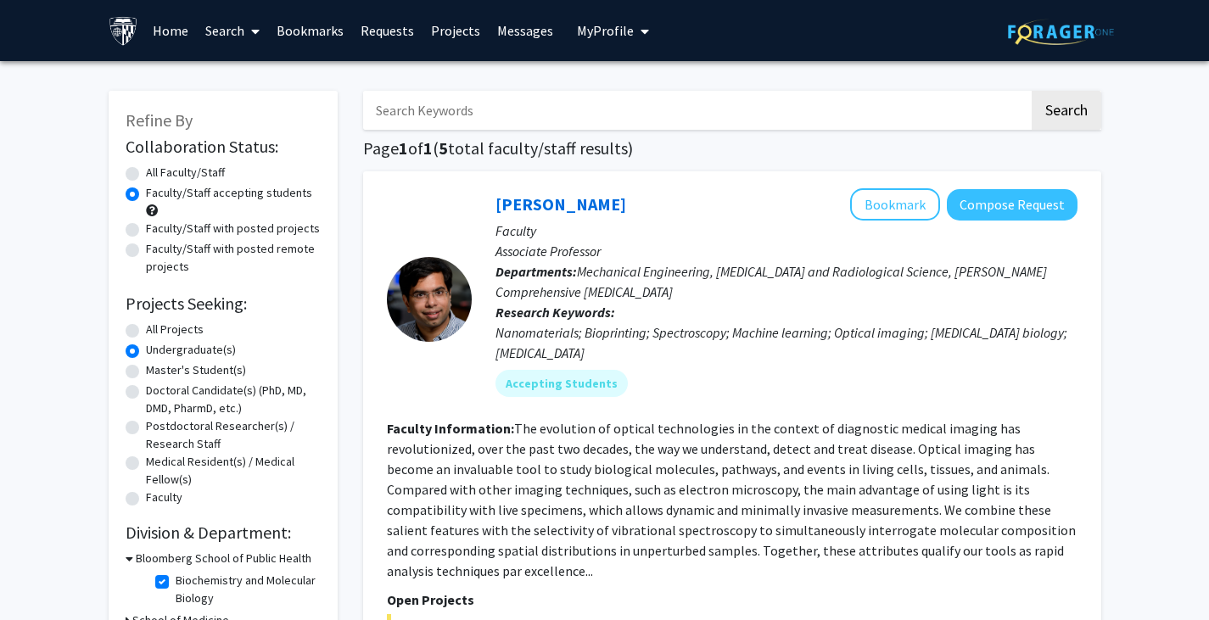
click at [240, 31] on link "Search" at bounding box center [232, 30] width 71 height 59
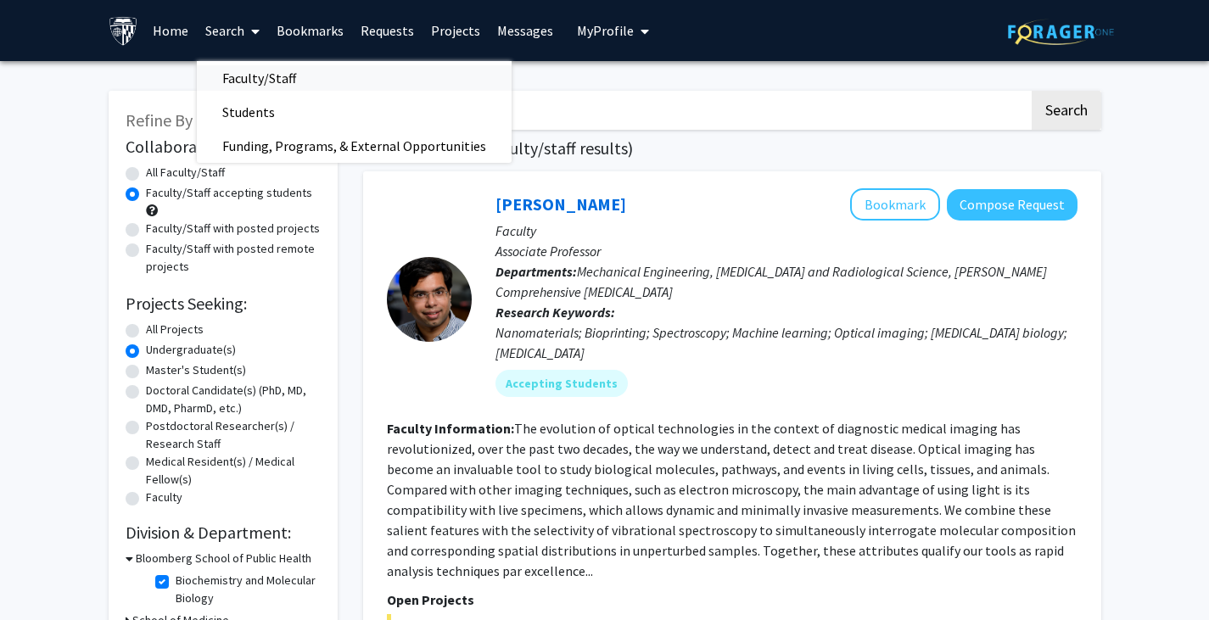
click at [236, 81] on span "Faculty/Staff" at bounding box center [259, 78] width 125 height 34
radio input "true"
checkbox input "false"
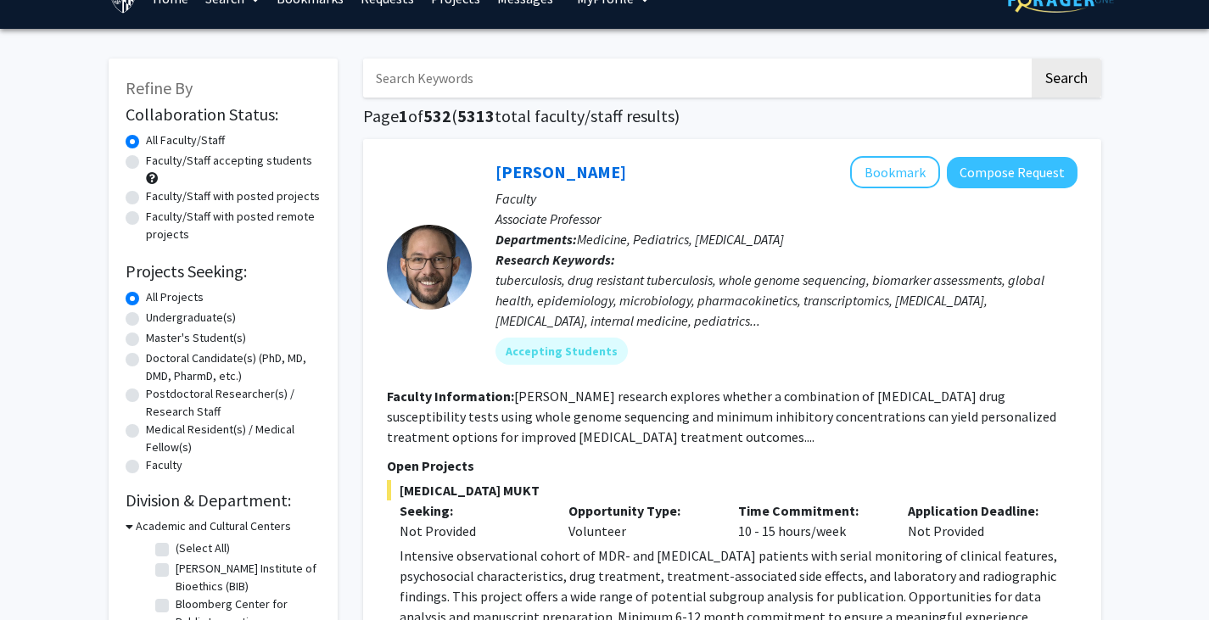
scroll to position [34, 0]
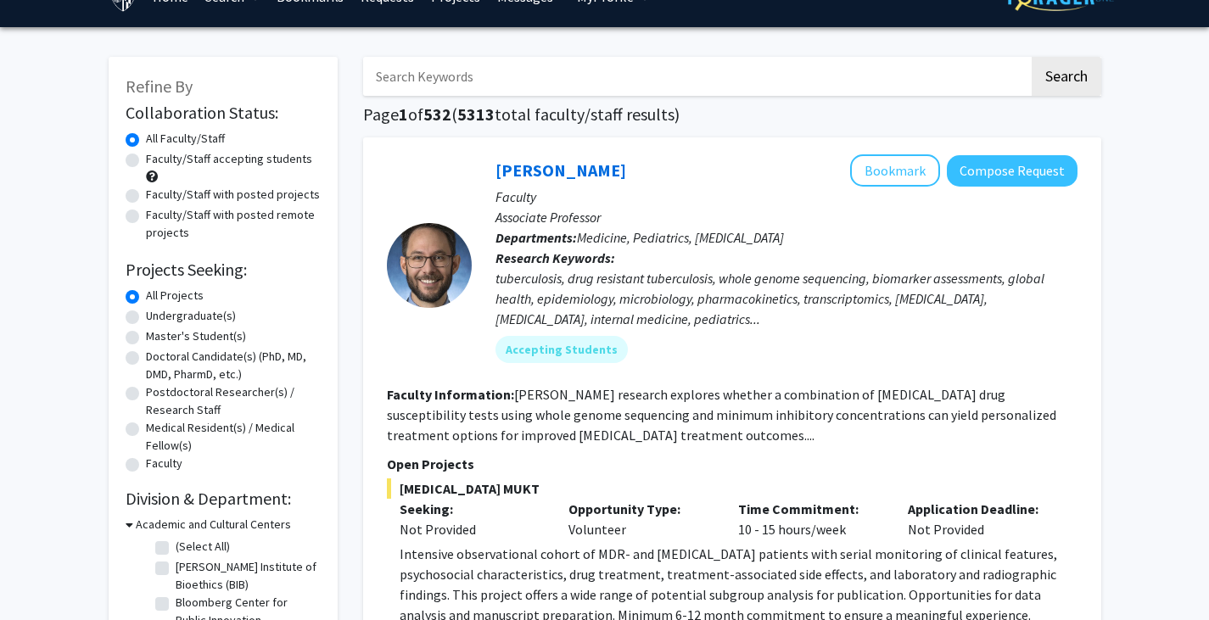
click at [179, 318] on label "Undergraduate(s)" at bounding box center [191, 316] width 90 height 18
click at [157, 318] on input "Undergraduate(s)" at bounding box center [151, 312] width 11 height 11
radio input "true"
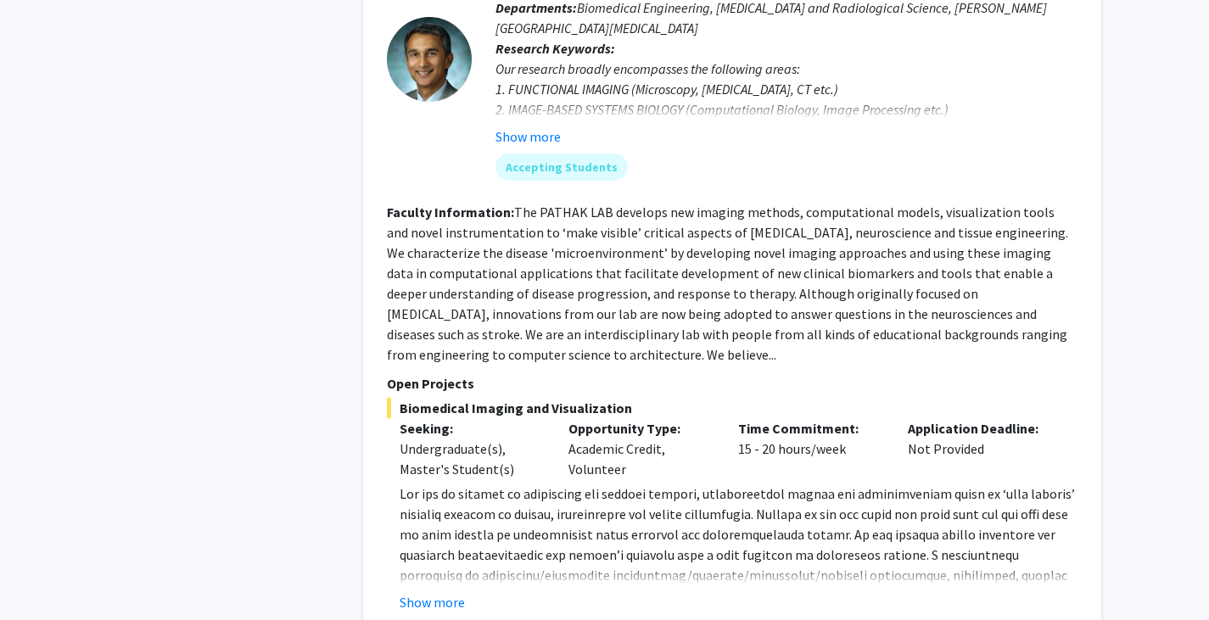
scroll to position [1235, 0]
click at [428, 591] on button "Show more" at bounding box center [432, 601] width 65 height 20
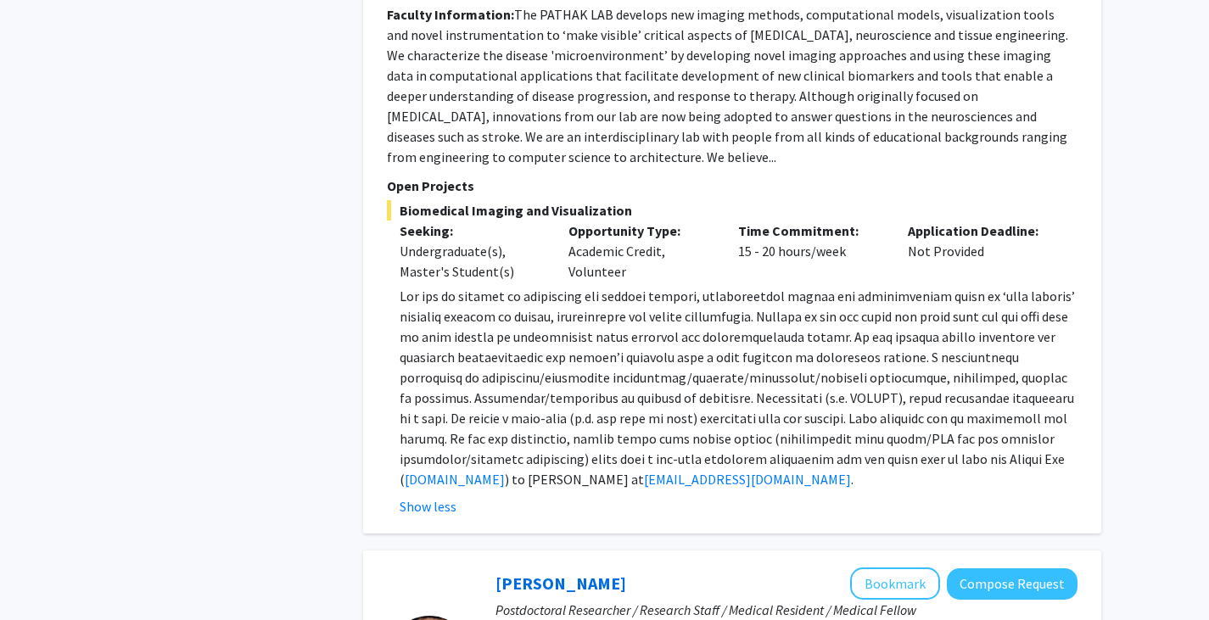
scroll to position [1433, 0]
click at [384, 288] on div "[PERSON_NAME] Bookmark Compose Request Faculty Professor Departments: Biomedica…" at bounding box center [732, 121] width 738 height 824
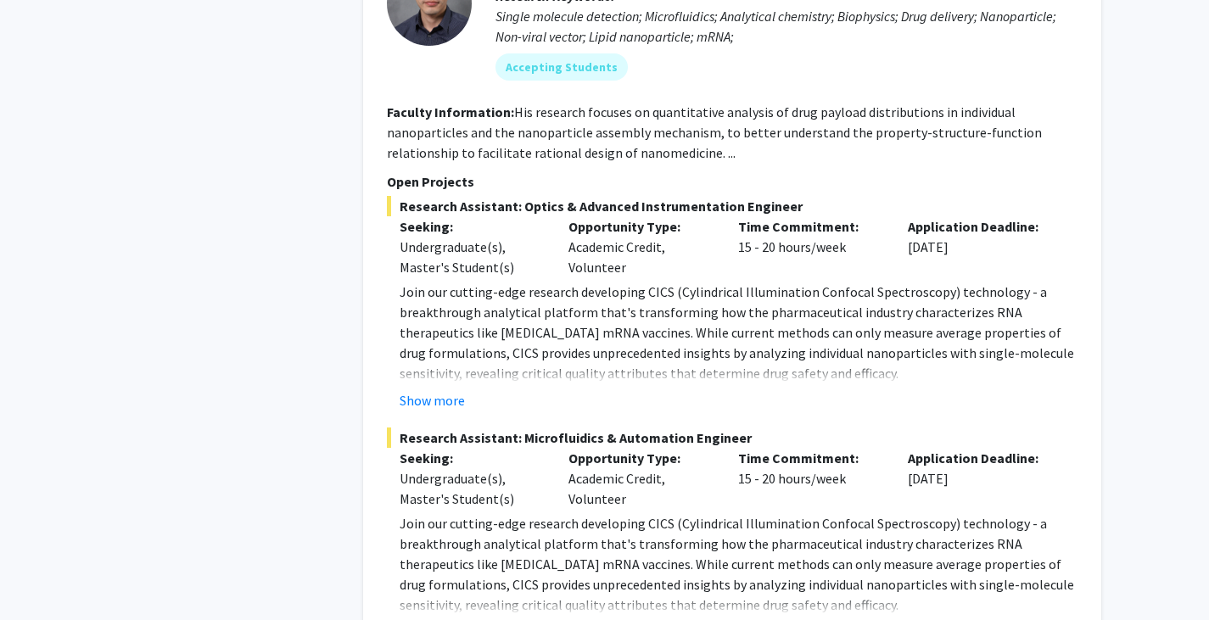
scroll to position [2088, 0]
click at [432, 389] on button "Show more" at bounding box center [432, 399] width 65 height 20
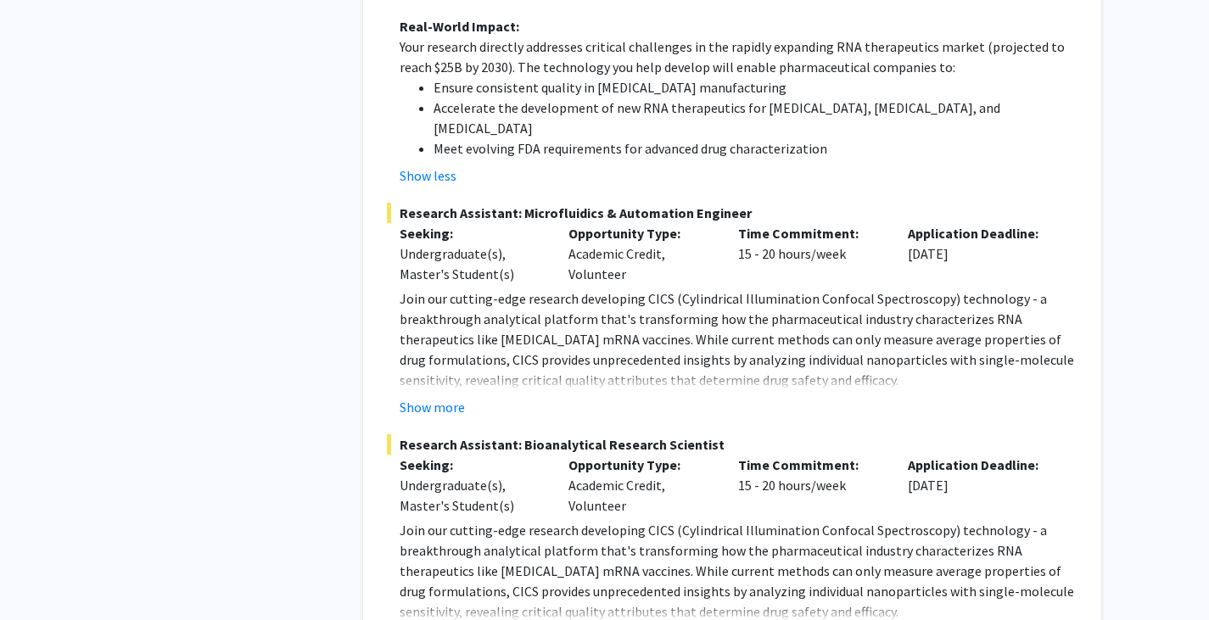
scroll to position [2883, 0]
click at [428, 396] on button "Show more" at bounding box center [432, 406] width 65 height 20
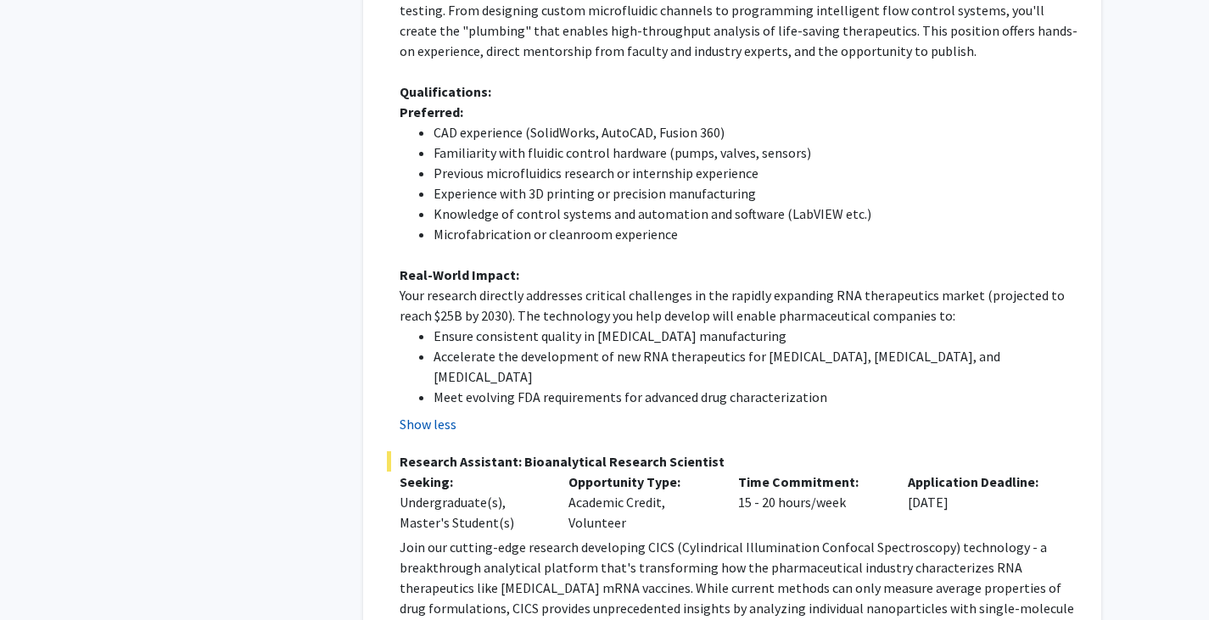
scroll to position [3477, 0]
drag, startPoint x: 428, startPoint y: 347, endPoint x: 415, endPoint y: 342, distance: 14.5
click at [415, 413] on button "Show less" at bounding box center [428, 423] width 57 height 20
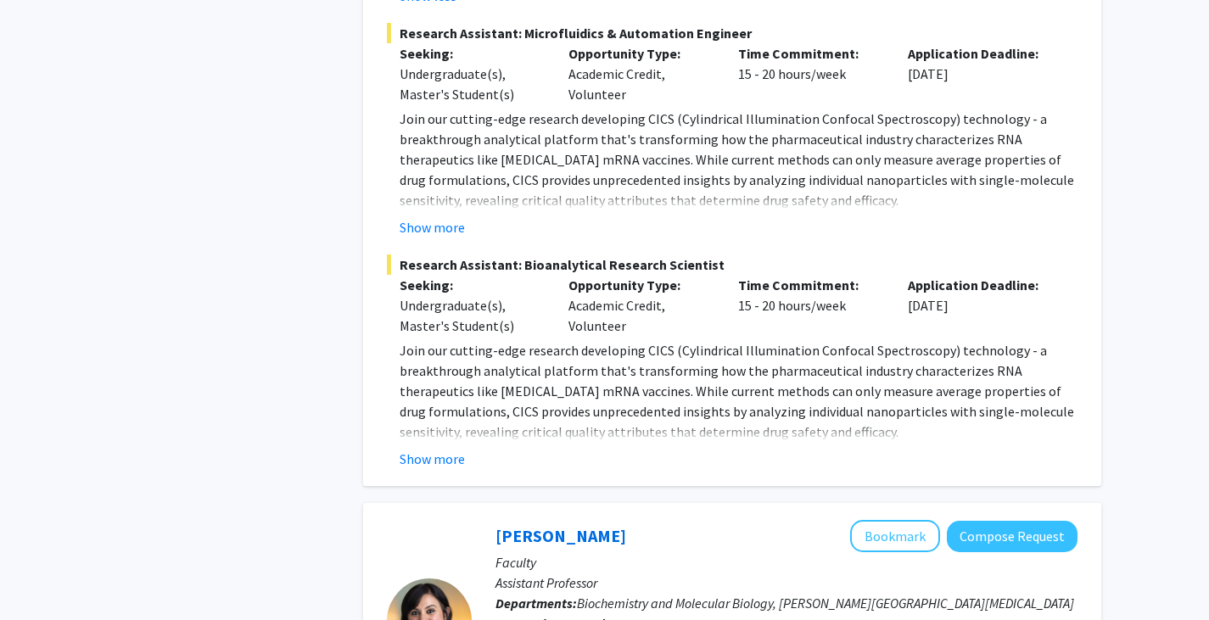
scroll to position [3060, 0]
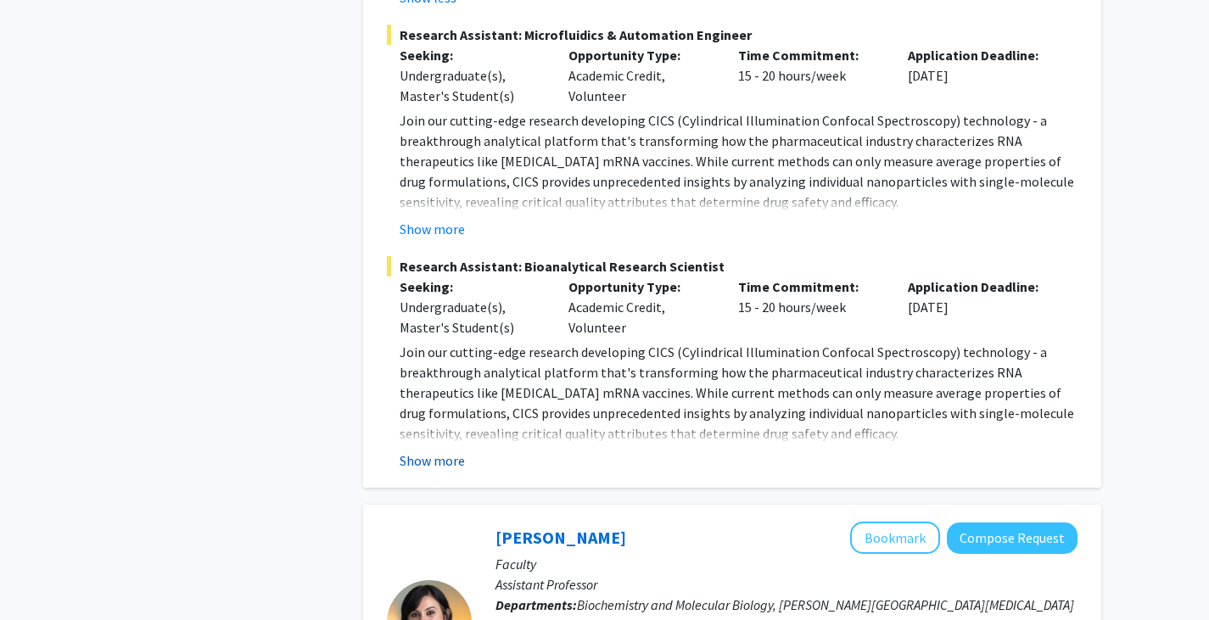
click at [415, 451] on button "Show more" at bounding box center [432, 461] width 65 height 20
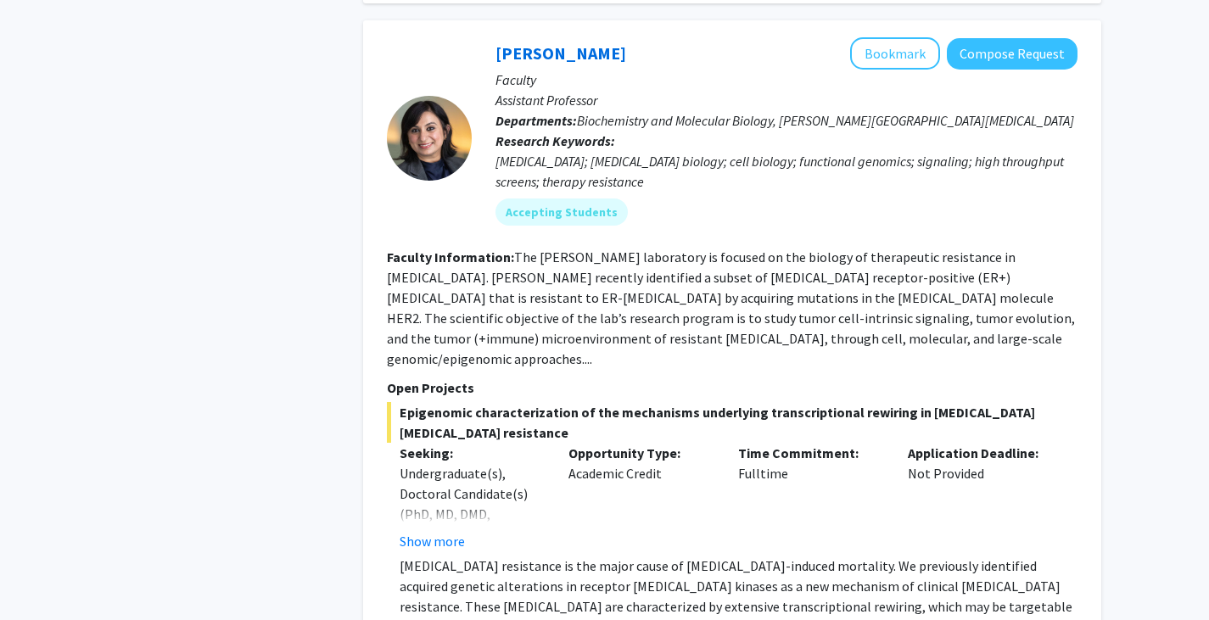
scroll to position [4198, 0]
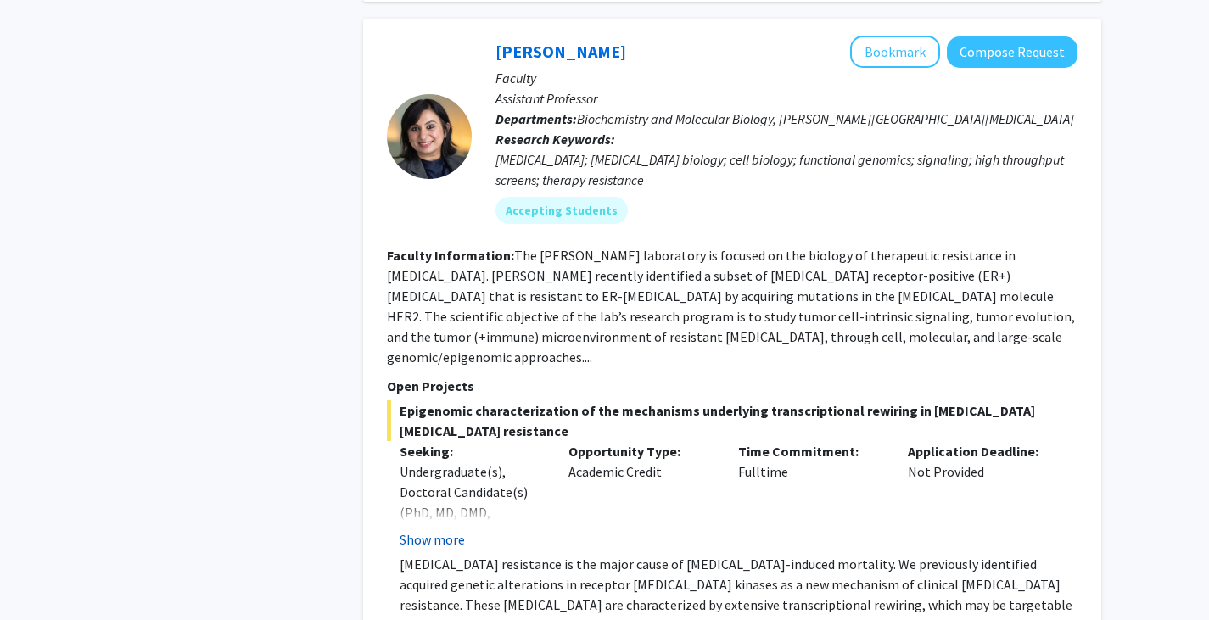
click at [428, 529] on button "Show more" at bounding box center [432, 539] width 65 height 20
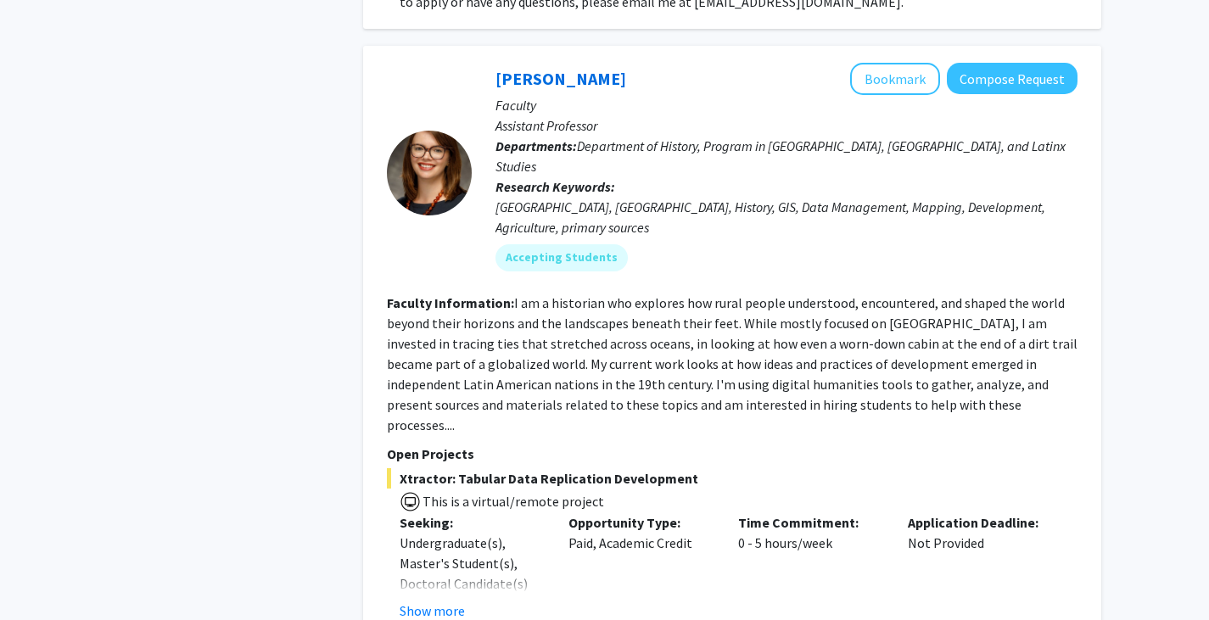
scroll to position [6604, 0]
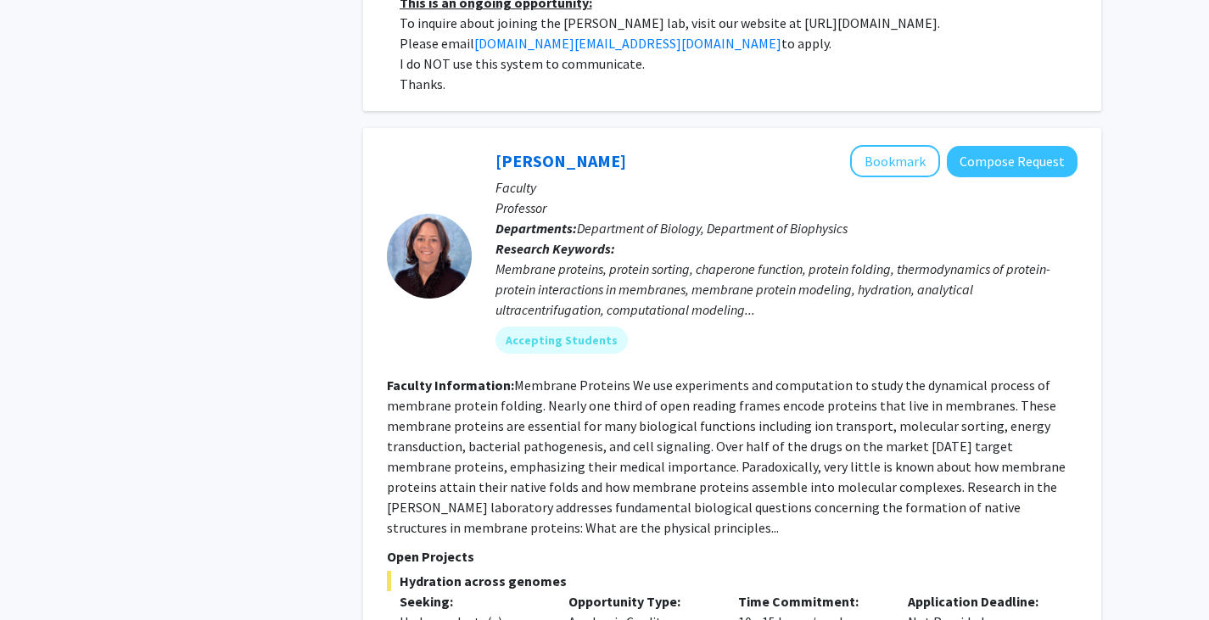
scroll to position [8336, 0]
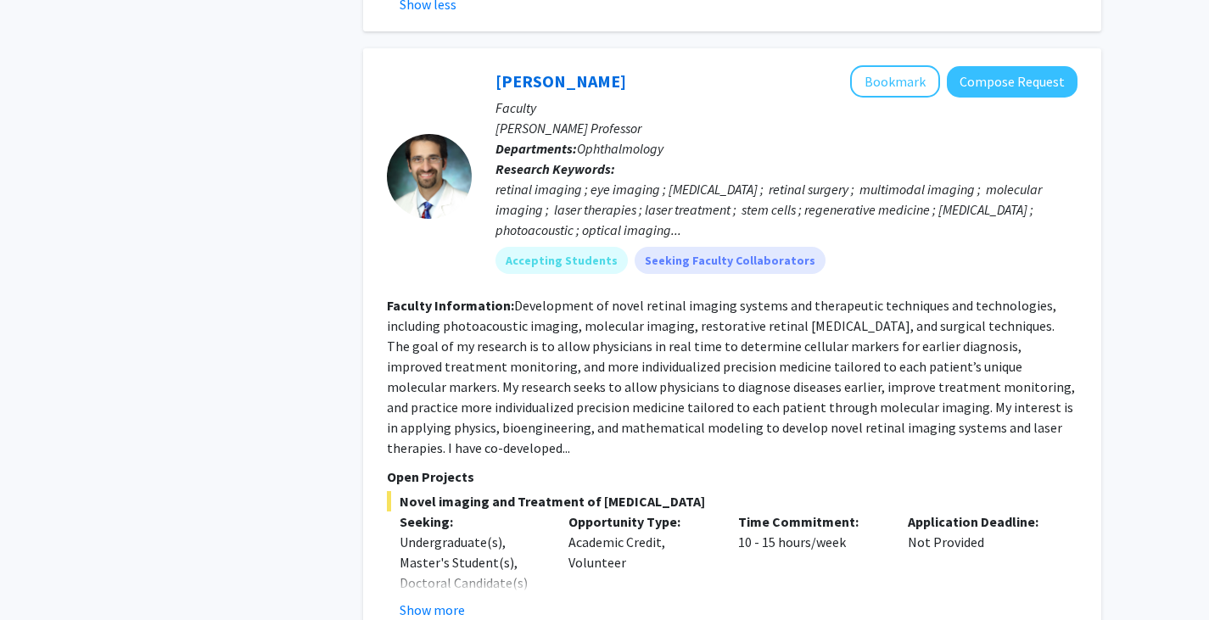
scroll to position [9310, 0]
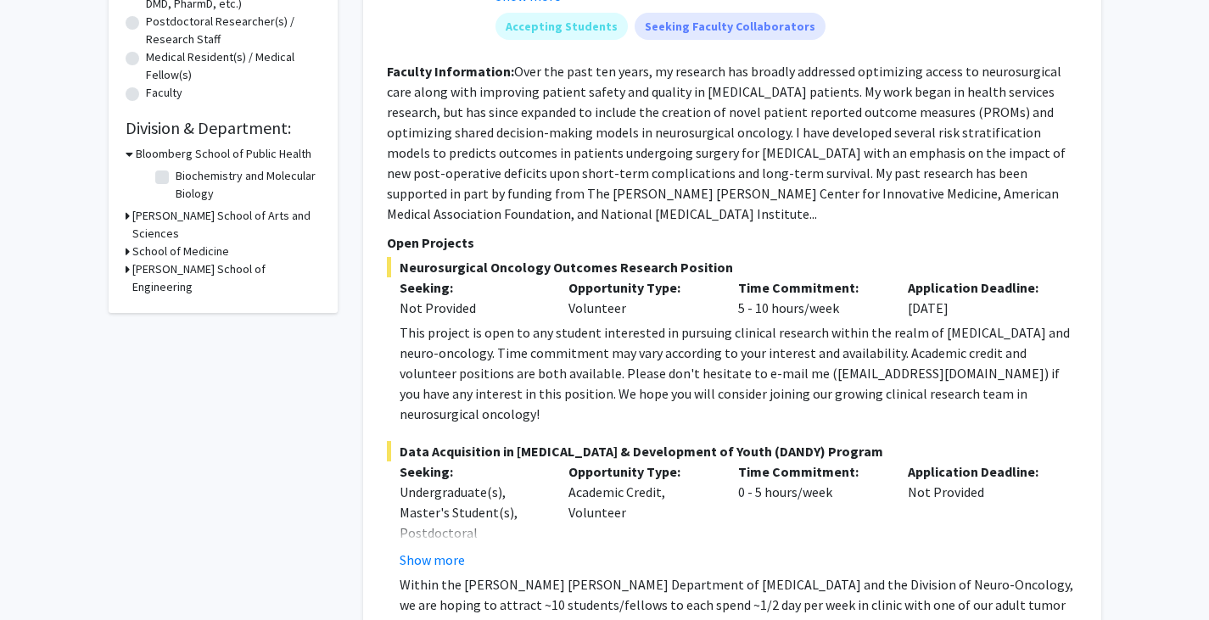
scroll to position [0, 0]
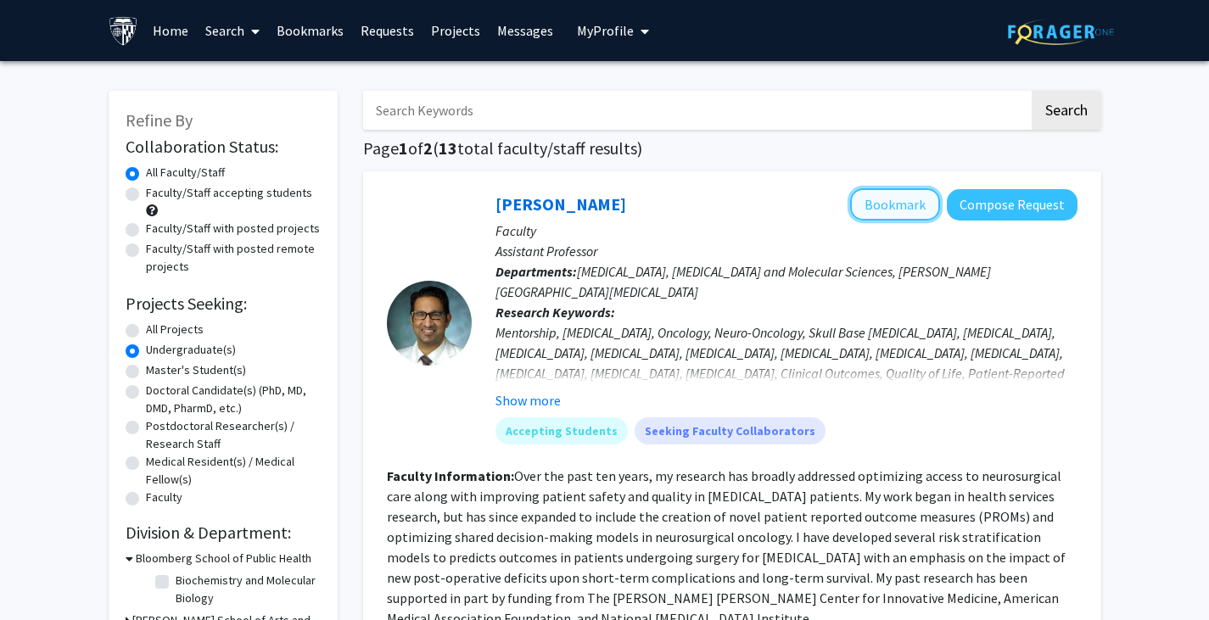
click at [913, 198] on button "Bookmark" at bounding box center [895, 204] width 90 height 32
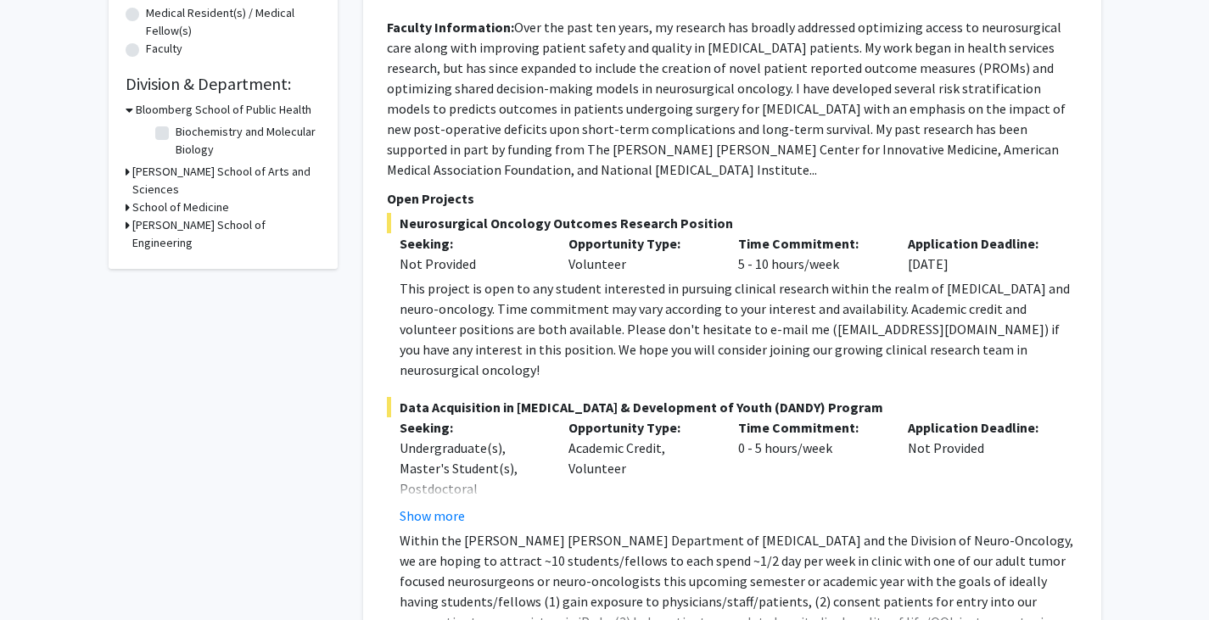
scroll to position [492, 0]
